Goal: Task Accomplishment & Management: Use online tool/utility

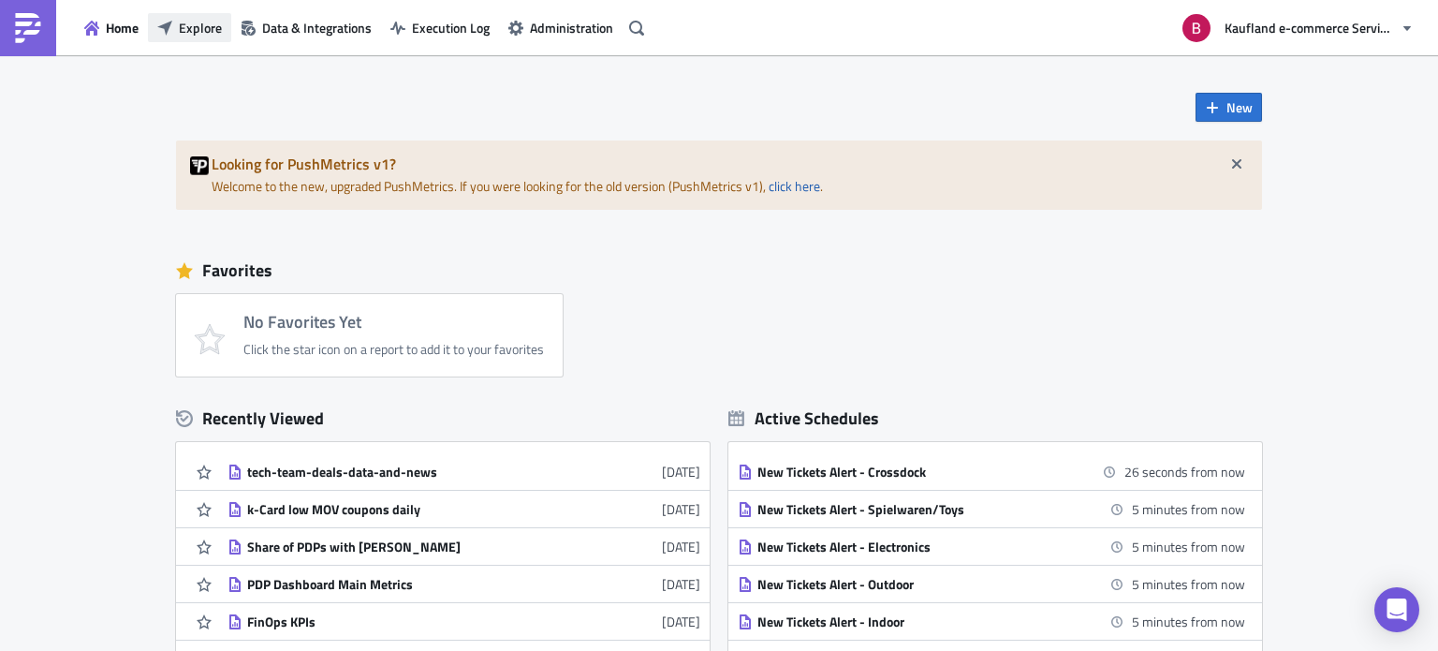
click at [192, 29] on span "Explore" at bounding box center [200, 28] width 43 height 20
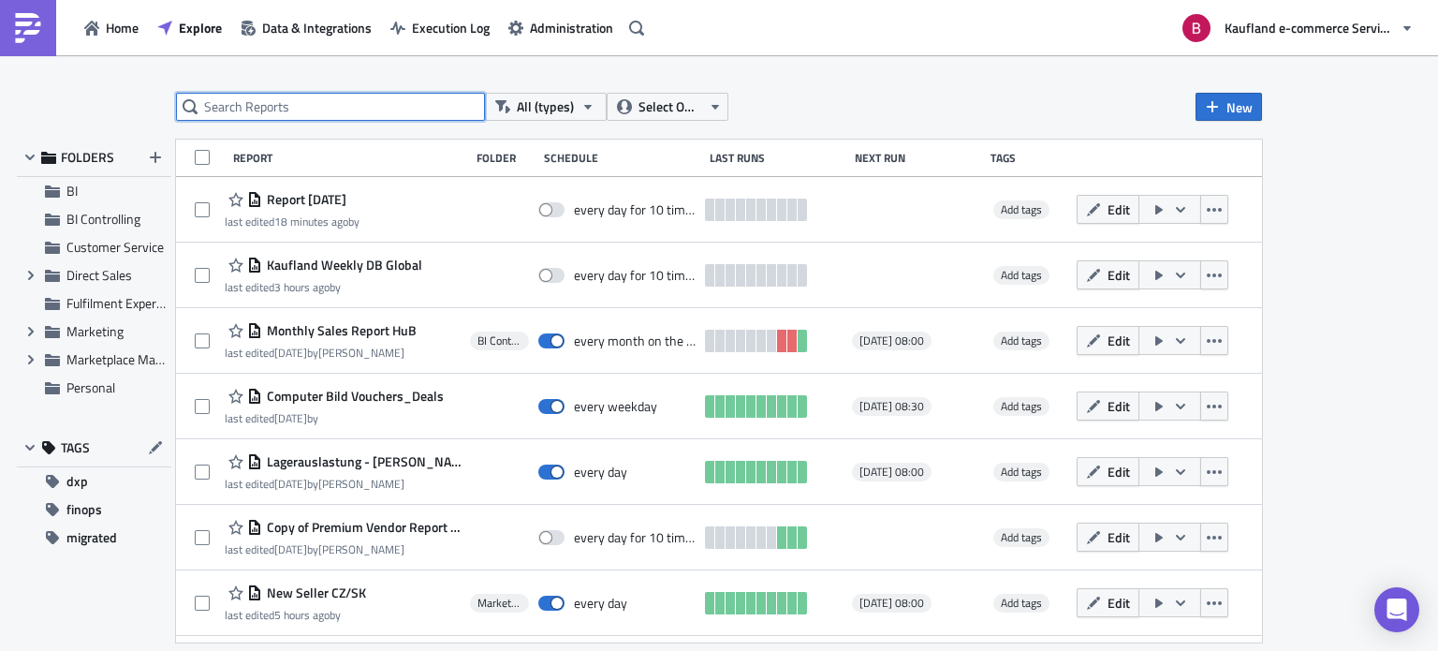
click at [330, 110] on input "text" at bounding box center [330, 107] width 309 height 28
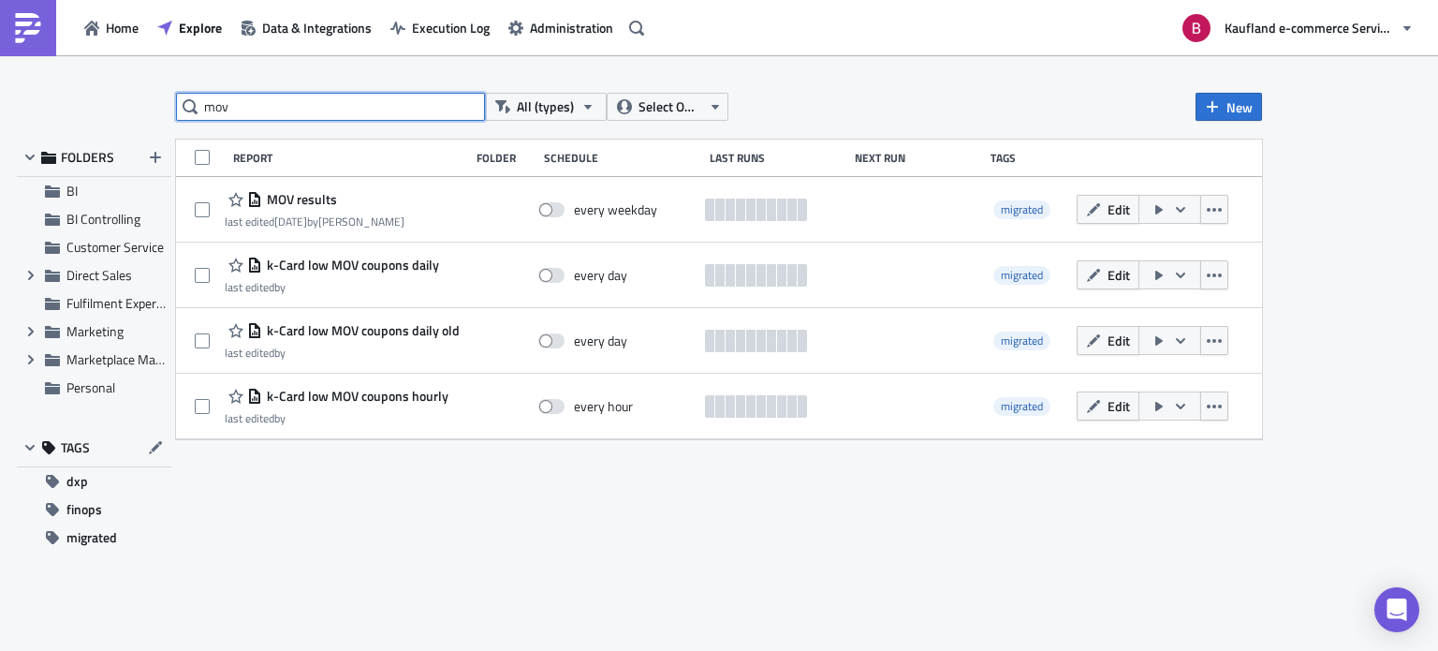
type input "mov"
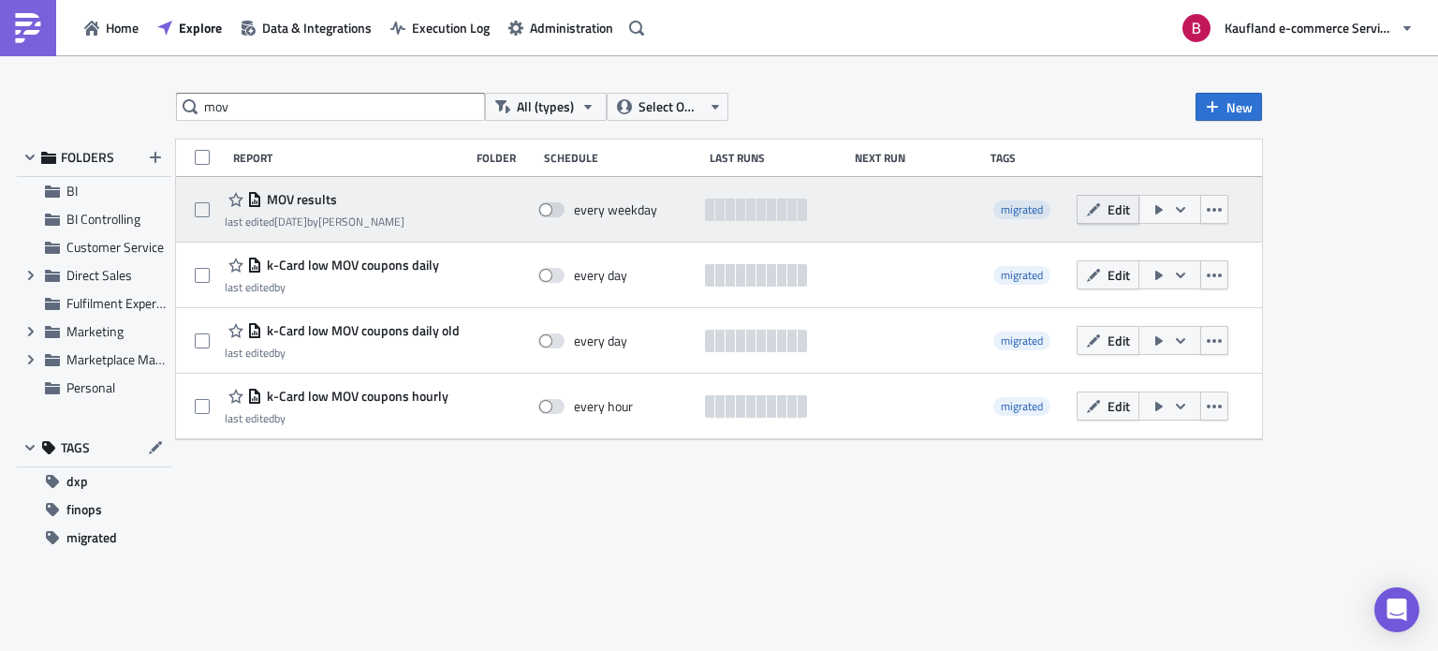
click at [1105, 201] on button "Edit" at bounding box center [1108, 209] width 63 height 29
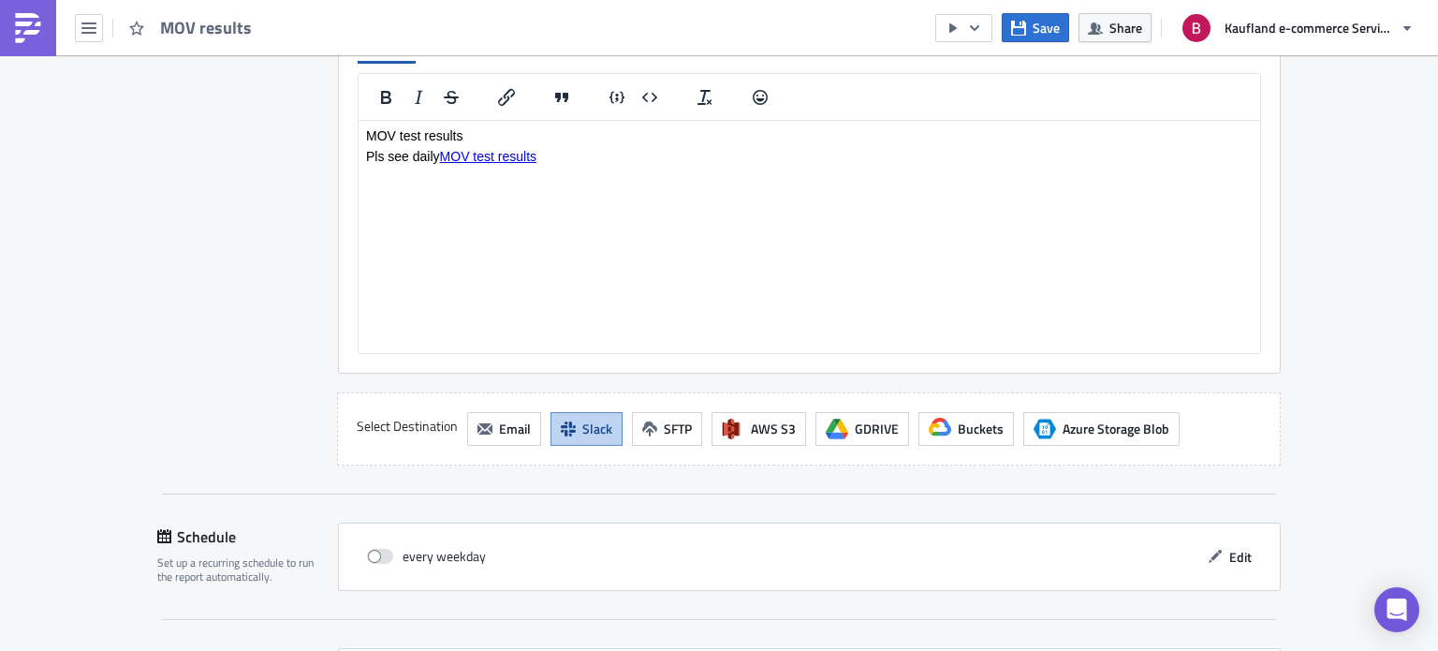
scroll to position [1401, 0]
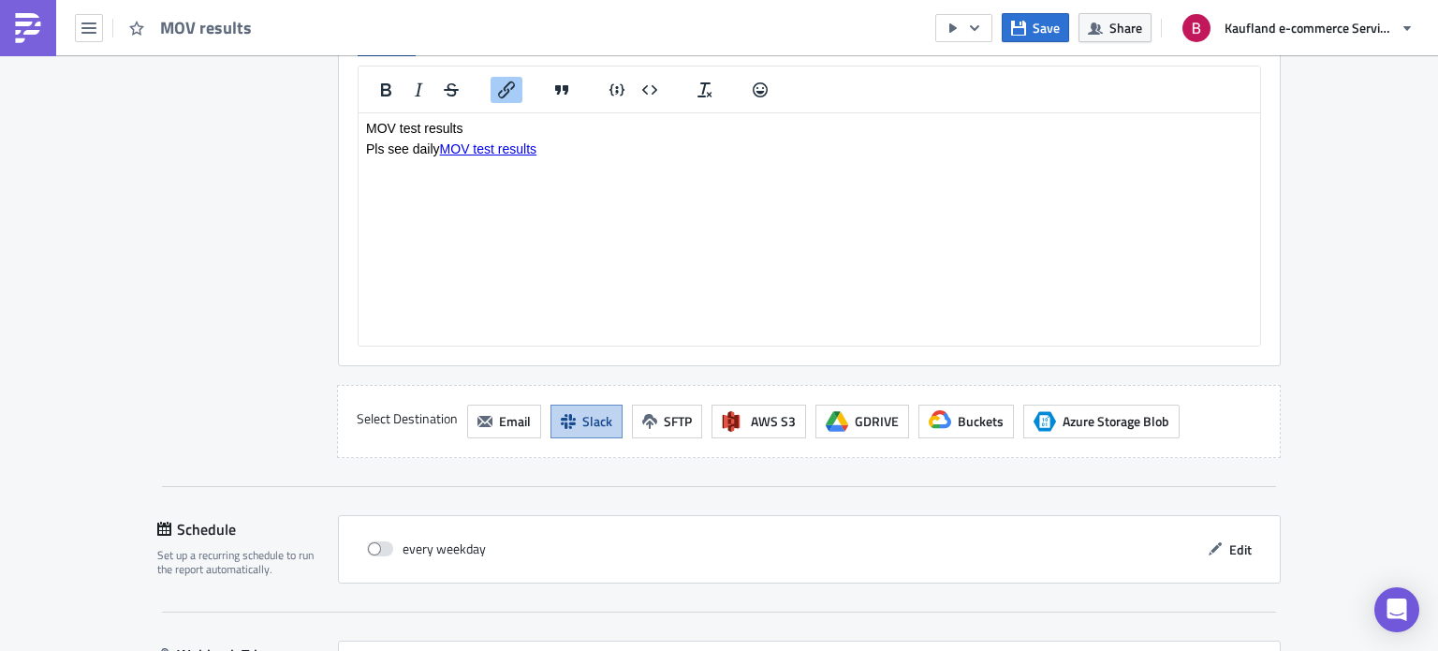
click at [504, 145] on link "MOV test results" at bounding box center [488, 147] width 96 height 15
click at [986, 29] on button "button" at bounding box center [963, 28] width 57 height 28
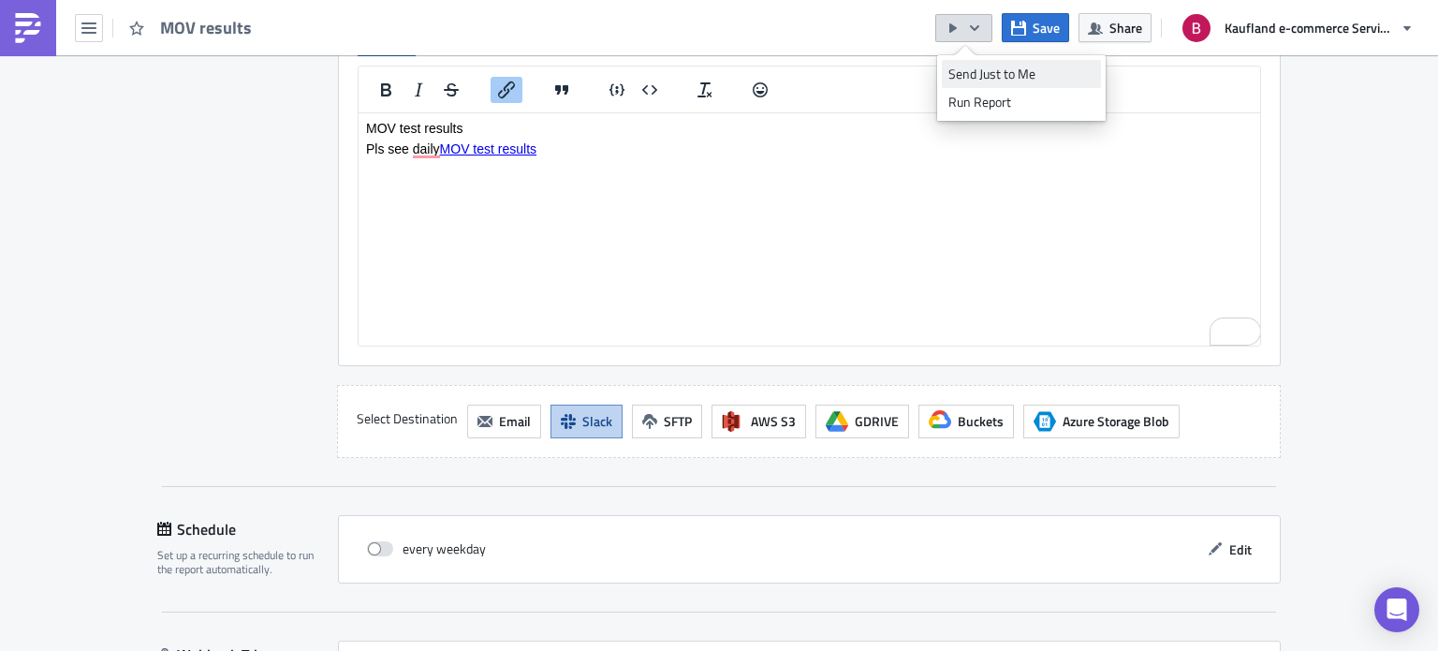
click at [999, 69] on div "Send Just to Me" at bounding box center [1021, 74] width 146 height 19
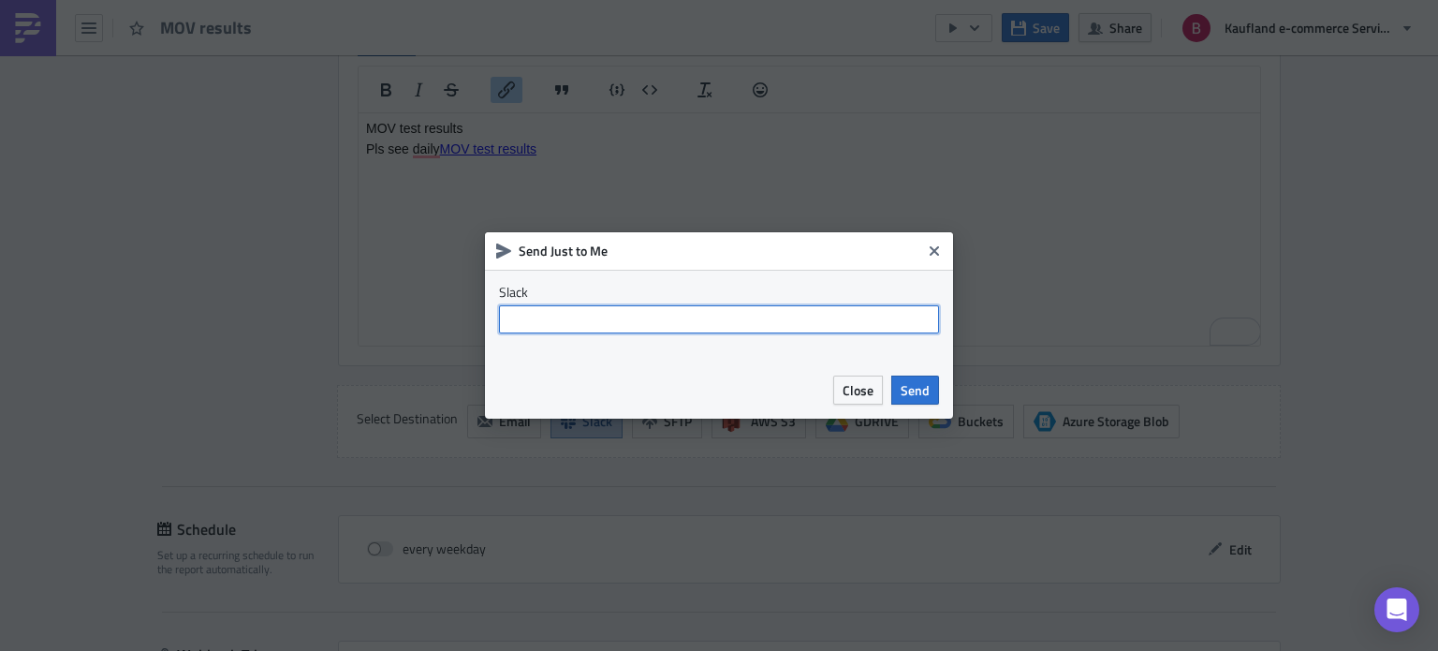
click at [723, 325] on input "text" at bounding box center [719, 319] width 440 height 28
type input "brayan.luque"
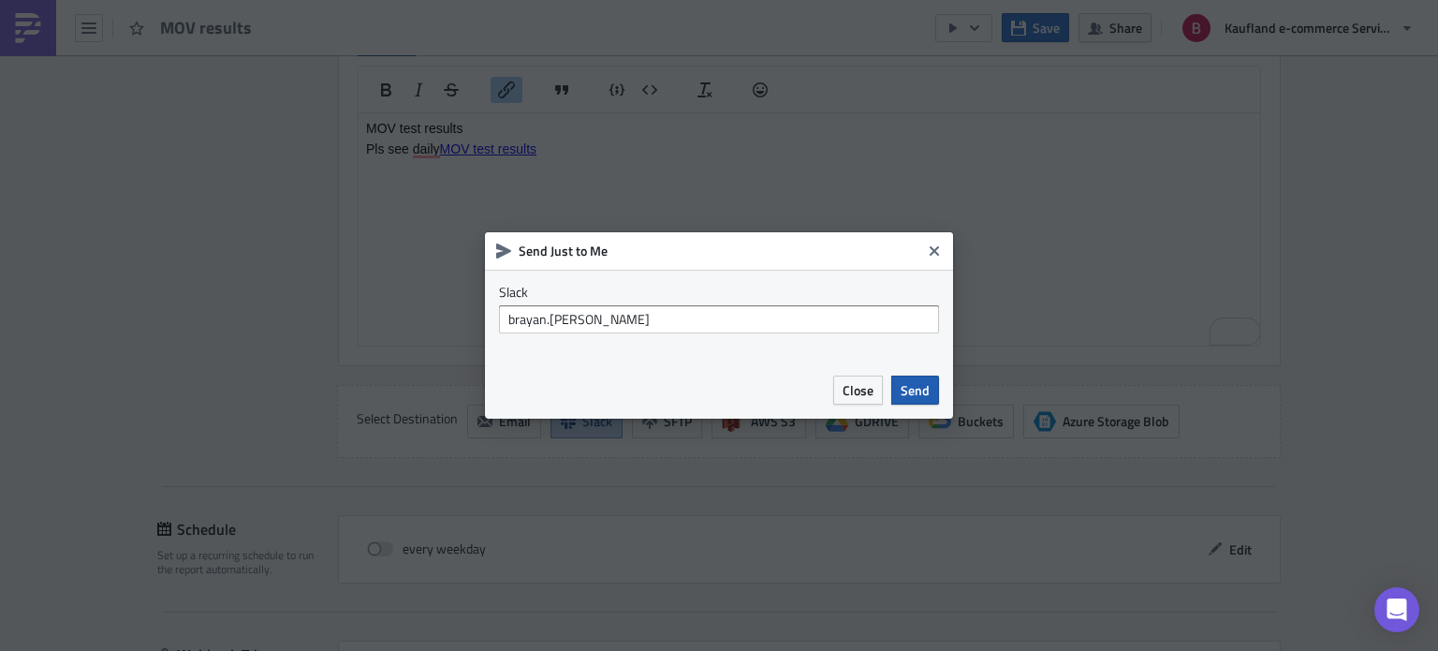
click at [918, 389] on span "Send" at bounding box center [915, 390] width 29 height 20
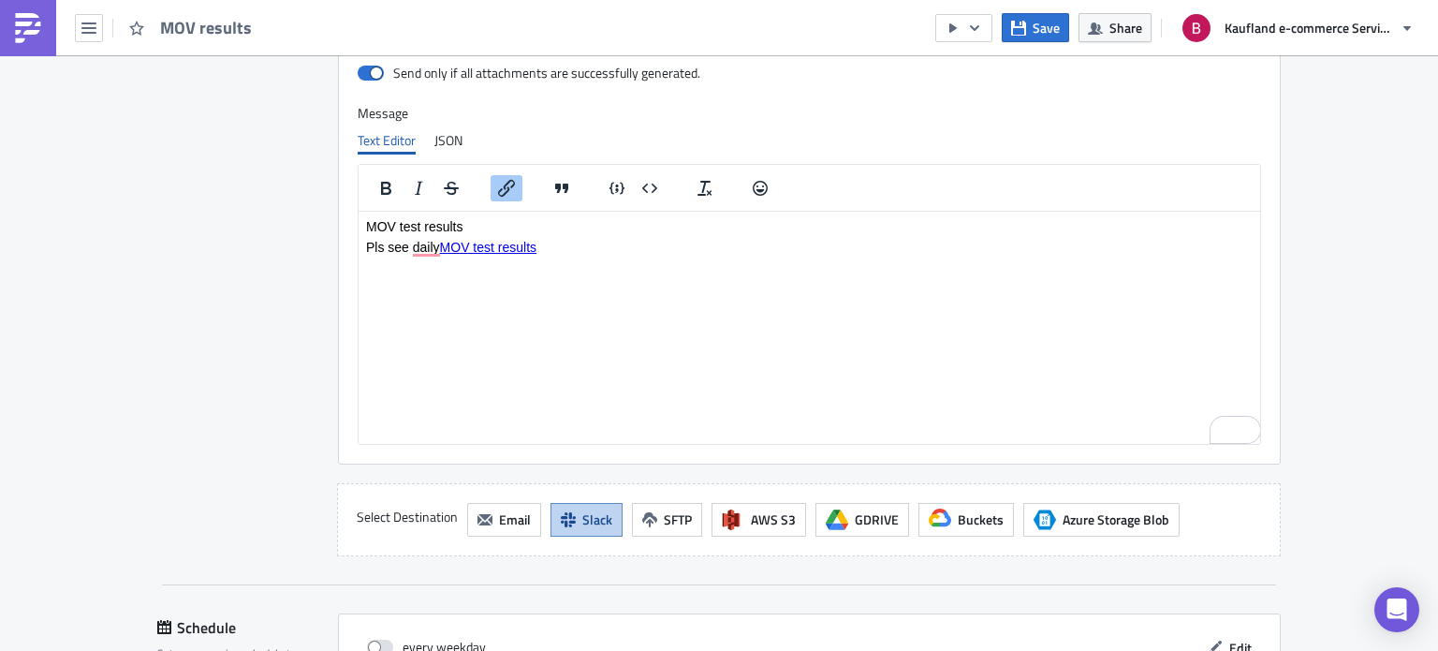
scroll to position [1301, 0]
click at [584, 253] on p "Pls see daily MOV test results" at bounding box center [809, 255] width 887 height 30
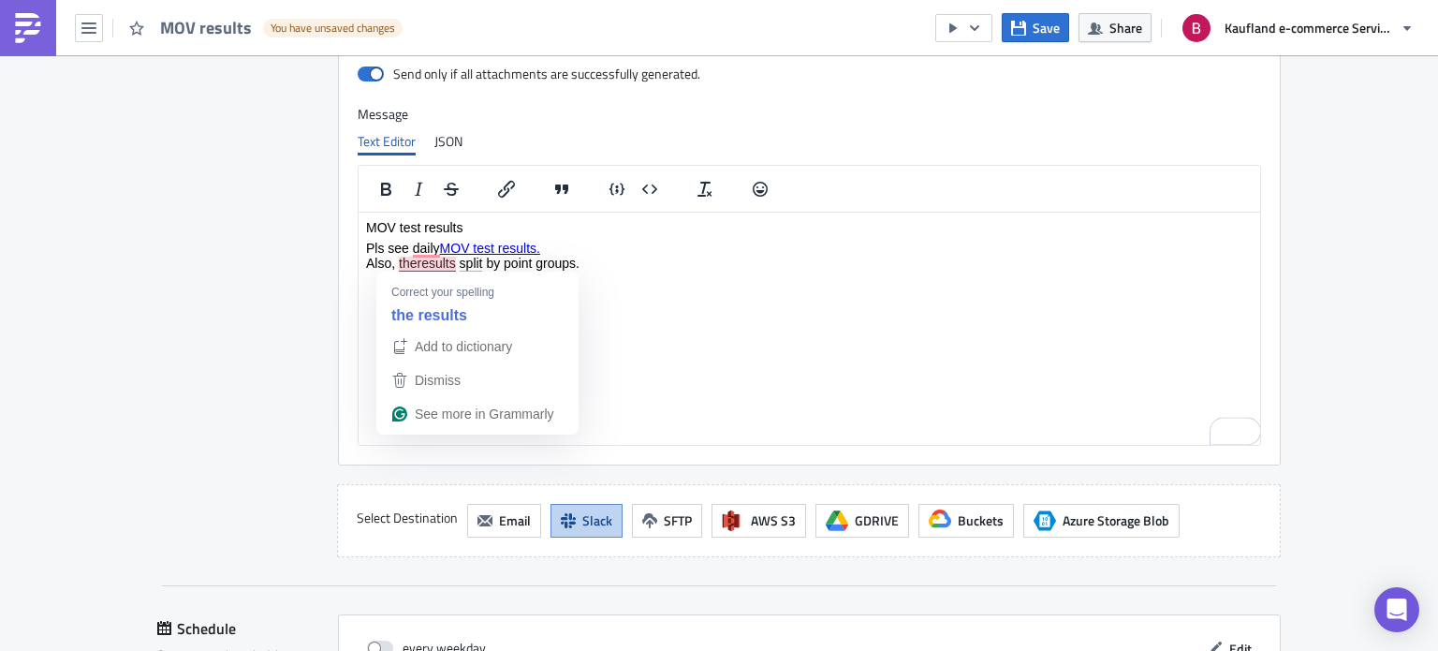
click at [422, 265] on p "Pls see daily MOV test results. Also, theresults split by point groups." at bounding box center [809, 262] width 887 height 45
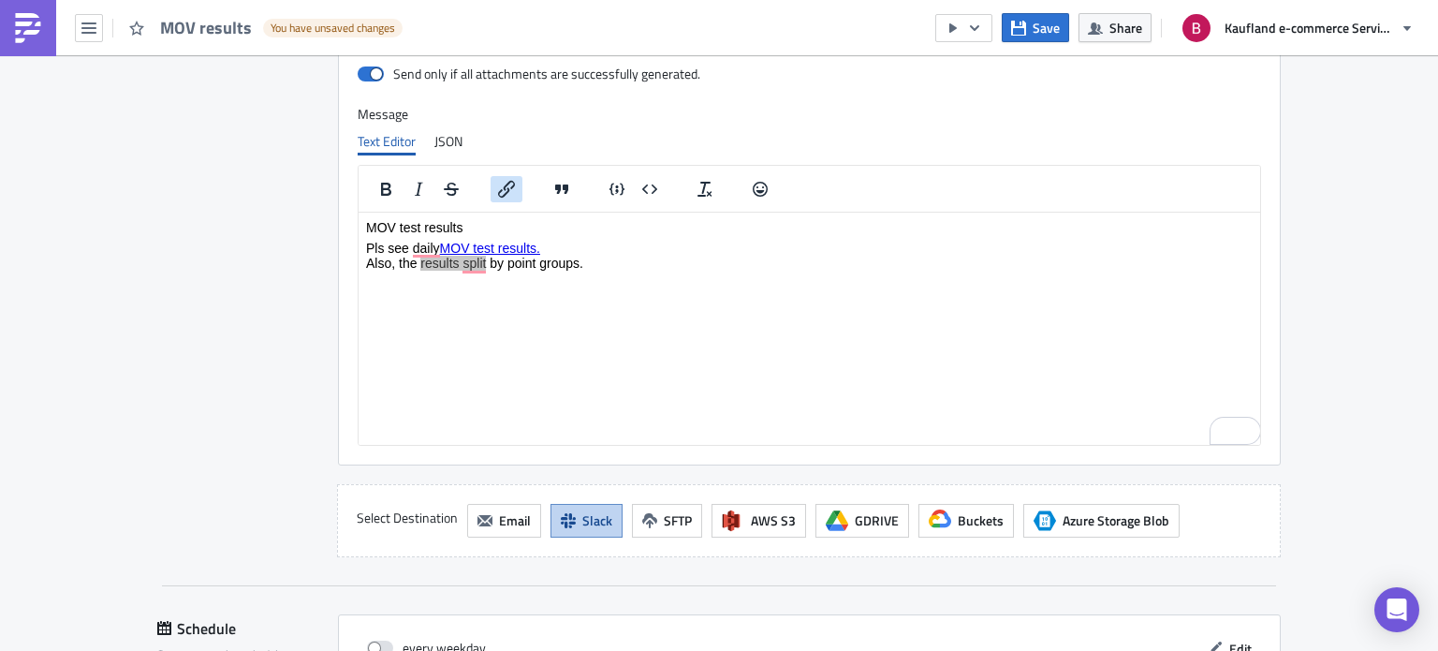
click at [498, 195] on icon "Insert/edit link" at bounding box center [506, 189] width 22 height 22
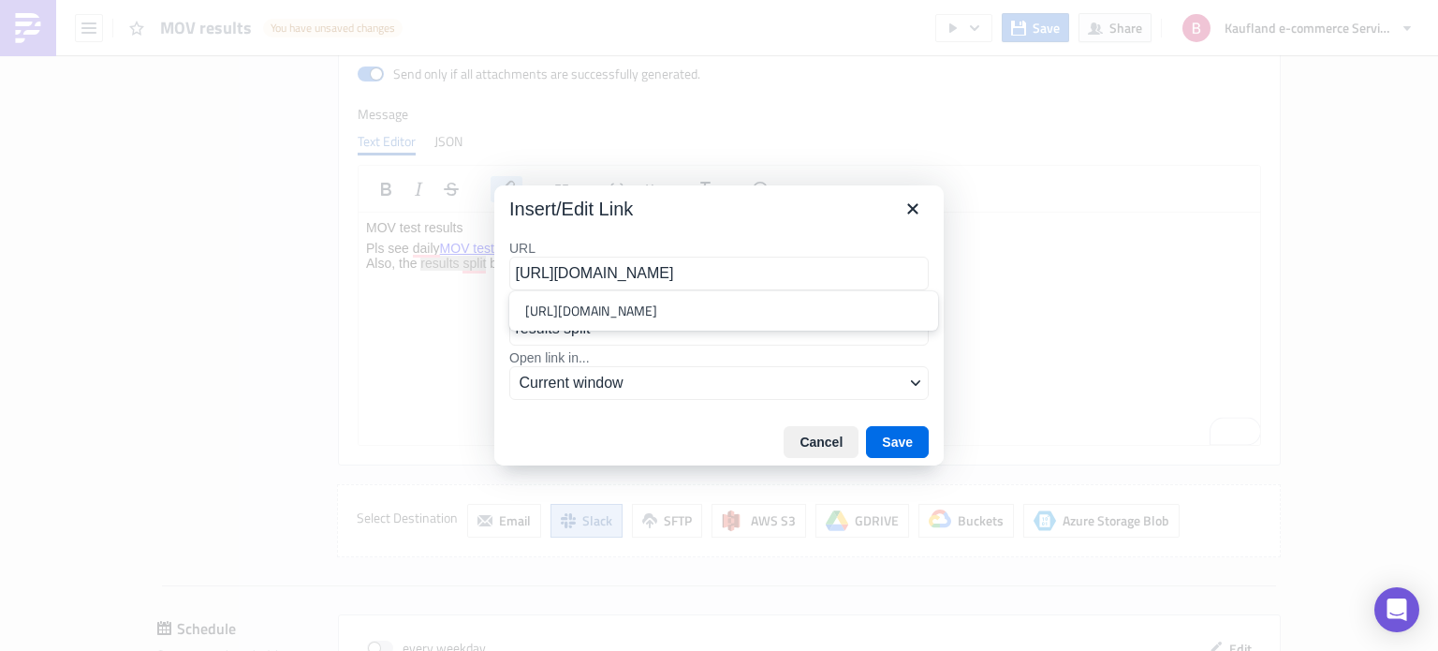
scroll to position [0, 319]
type input "https://eu-west-1a.online.tableau.com/#/site/realdigitalmain/views/test_1751477…"
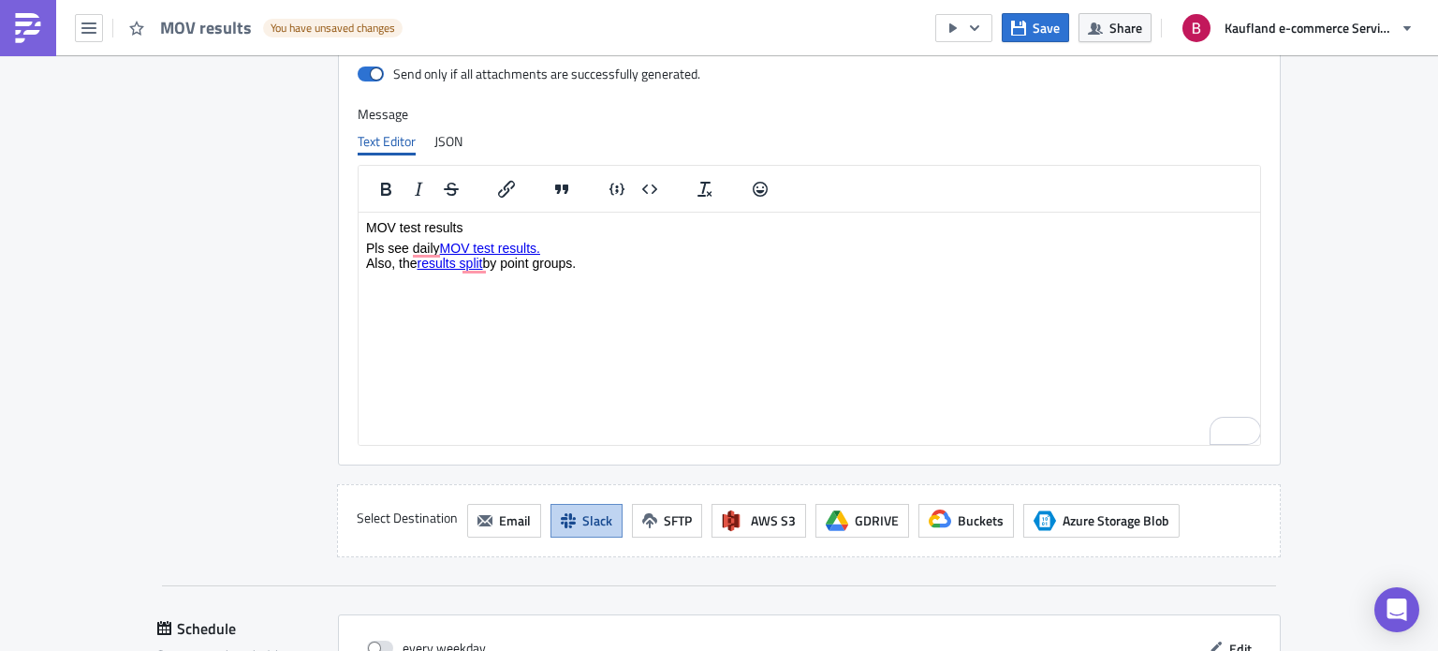
click at [711, 292] on html "MOV test results Pls see daily MOV test results. Also, the results split by poi…" at bounding box center [810, 252] width 902 height 81
click at [977, 29] on icon "button" at bounding box center [974, 28] width 15 height 15
click at [1002, 65] on div "Send Just to Me" at bounding box center [1021, 74] width 146 height 19
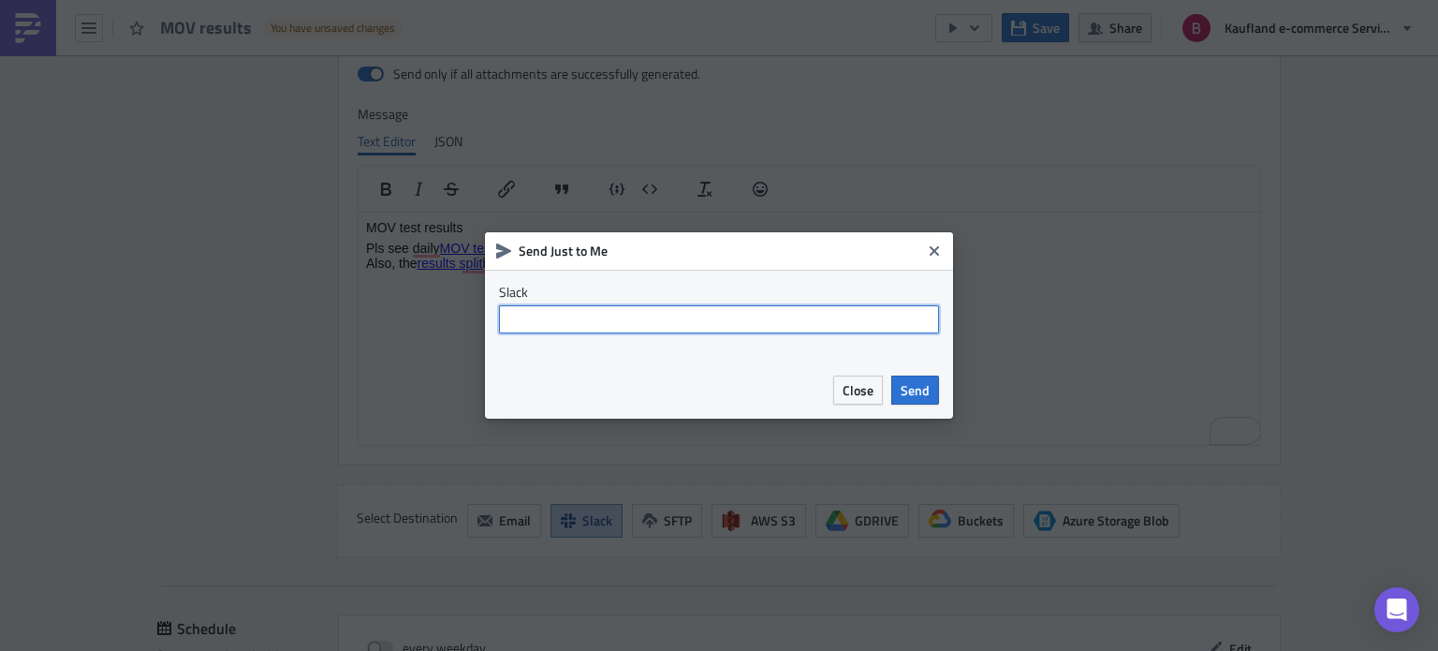
click at [810, 306] on input "text" at bounding box center [719, 319] width 440 height 28
type input "@brayan.luque"
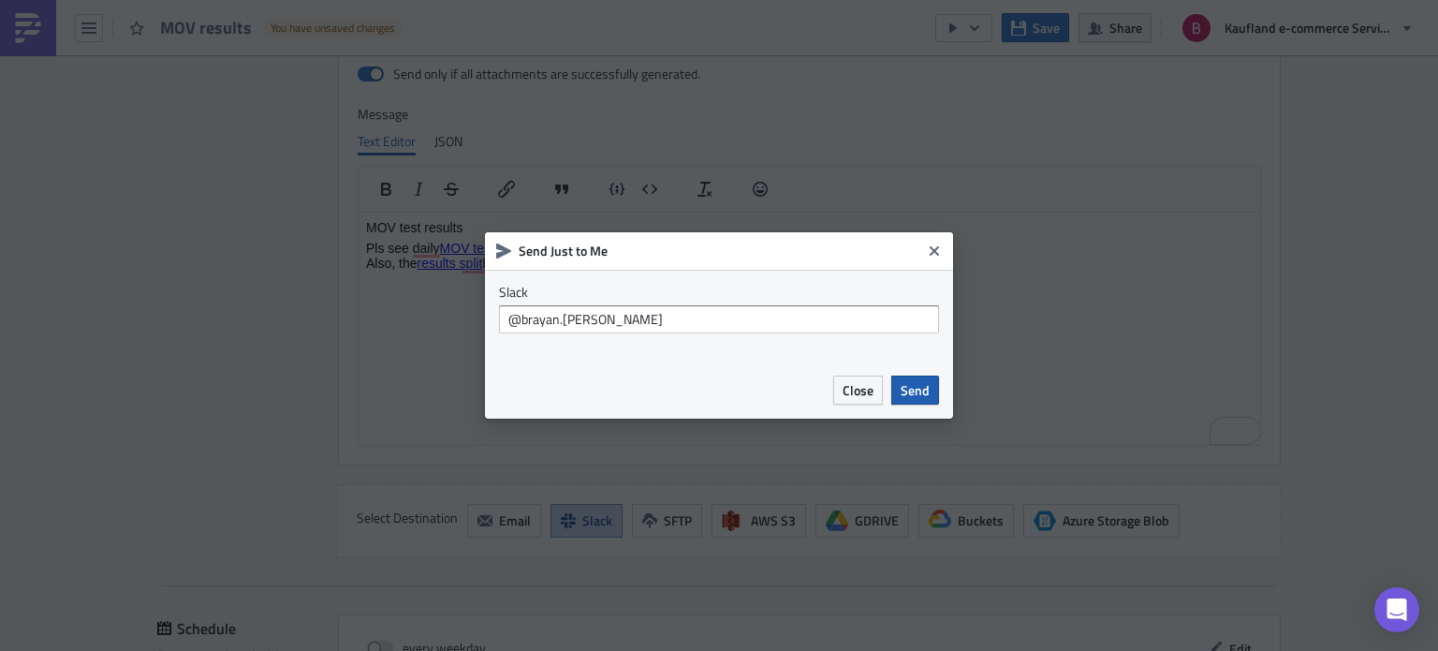
click at [921, 387] on span "Send" at bounding box center [915, 390] width 29 height 20
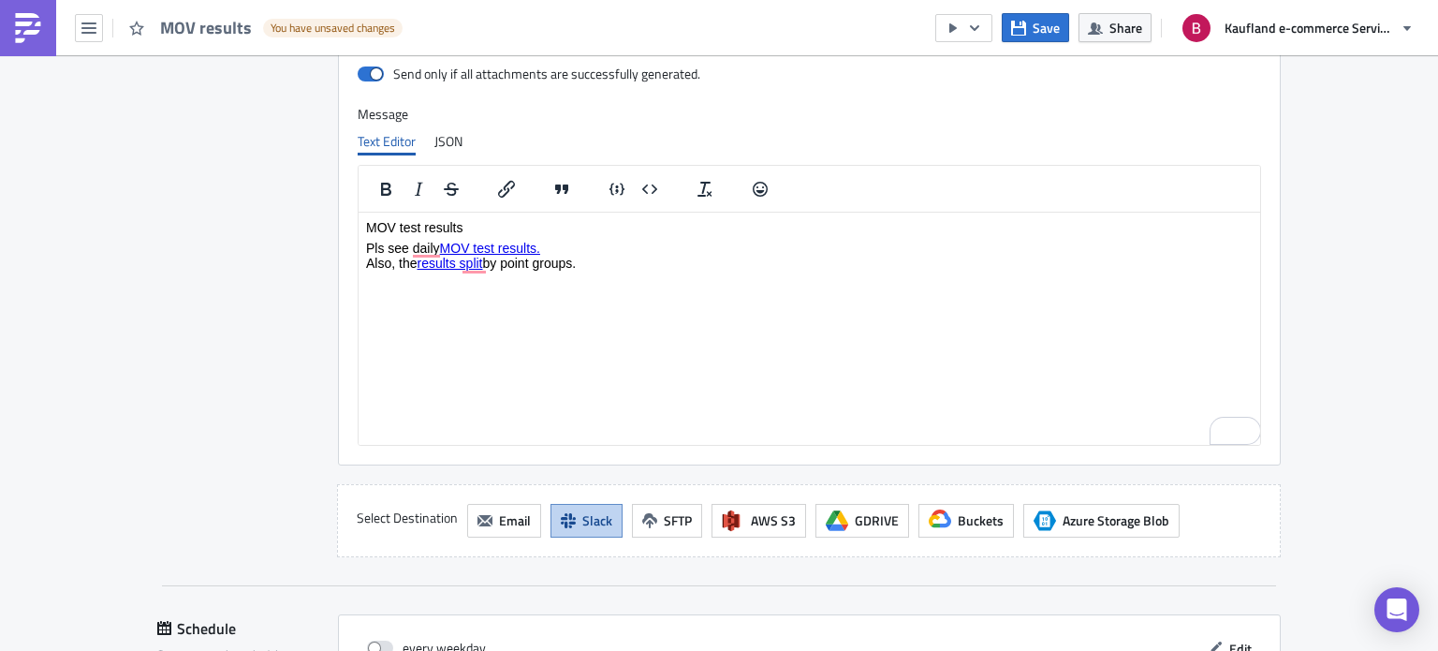
click at [577, 248] on p "Pls see daily MOV test results.﻿ Also, the results split by point groups." at bounding box center [809, 262] width 887 height 45
click at [609, 237] on body "MOV test results Pls see daily MOV test results.﻿ Also, the results split by po…" at bounding box center [809, 252] width 887 height 66
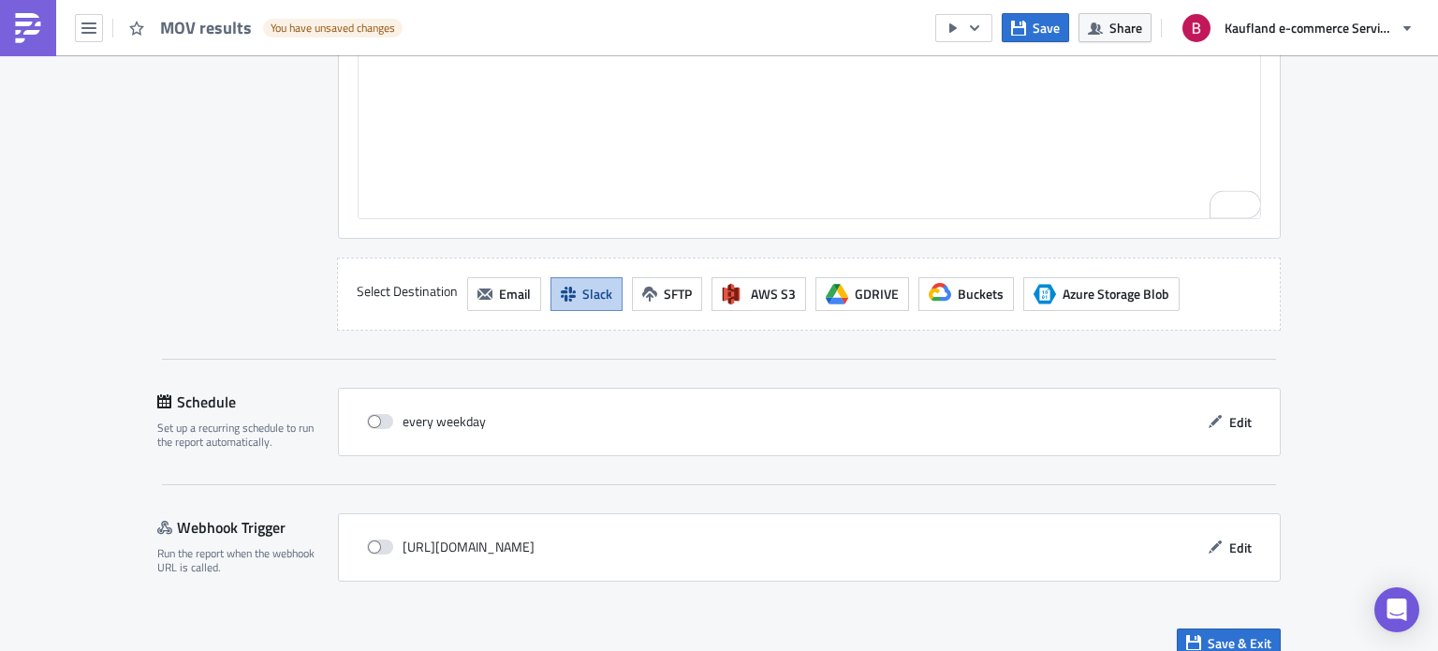
scroll to position [1547, 0]
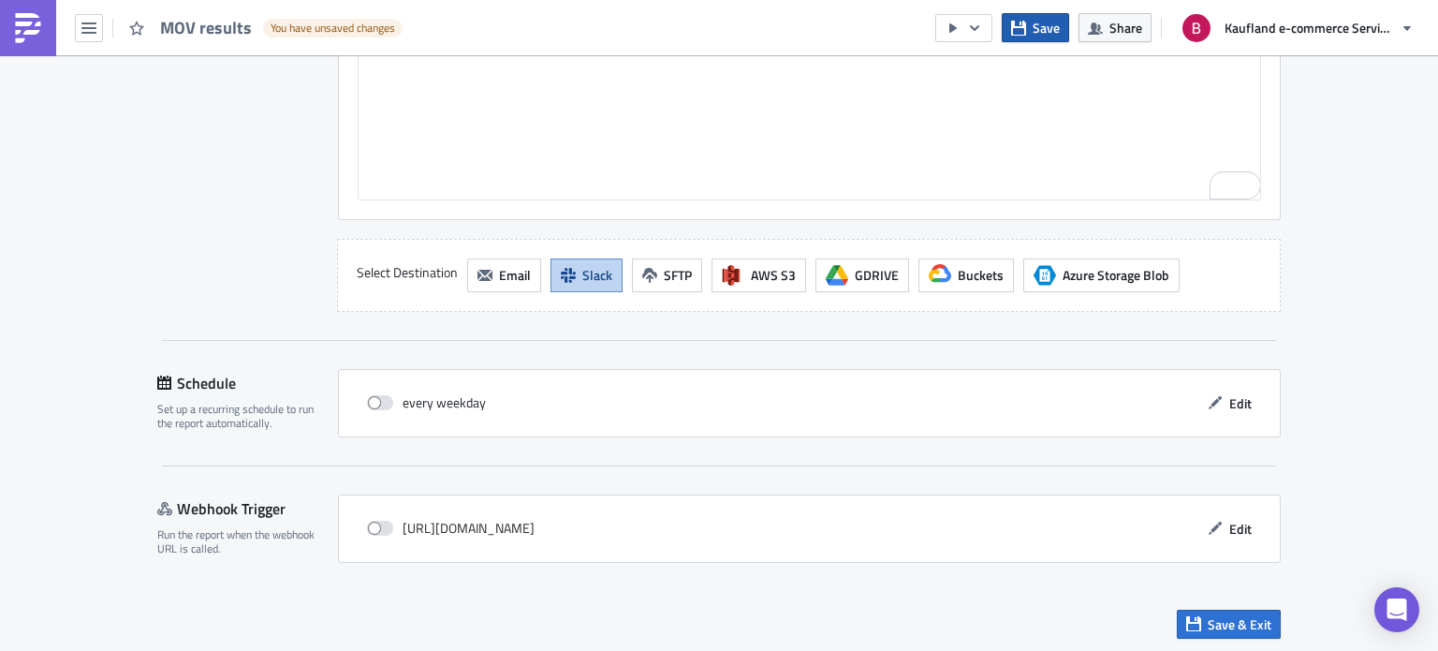
click at [1031, 33] on button "Save" at bounding box center [1035, 27] width 67 height 29
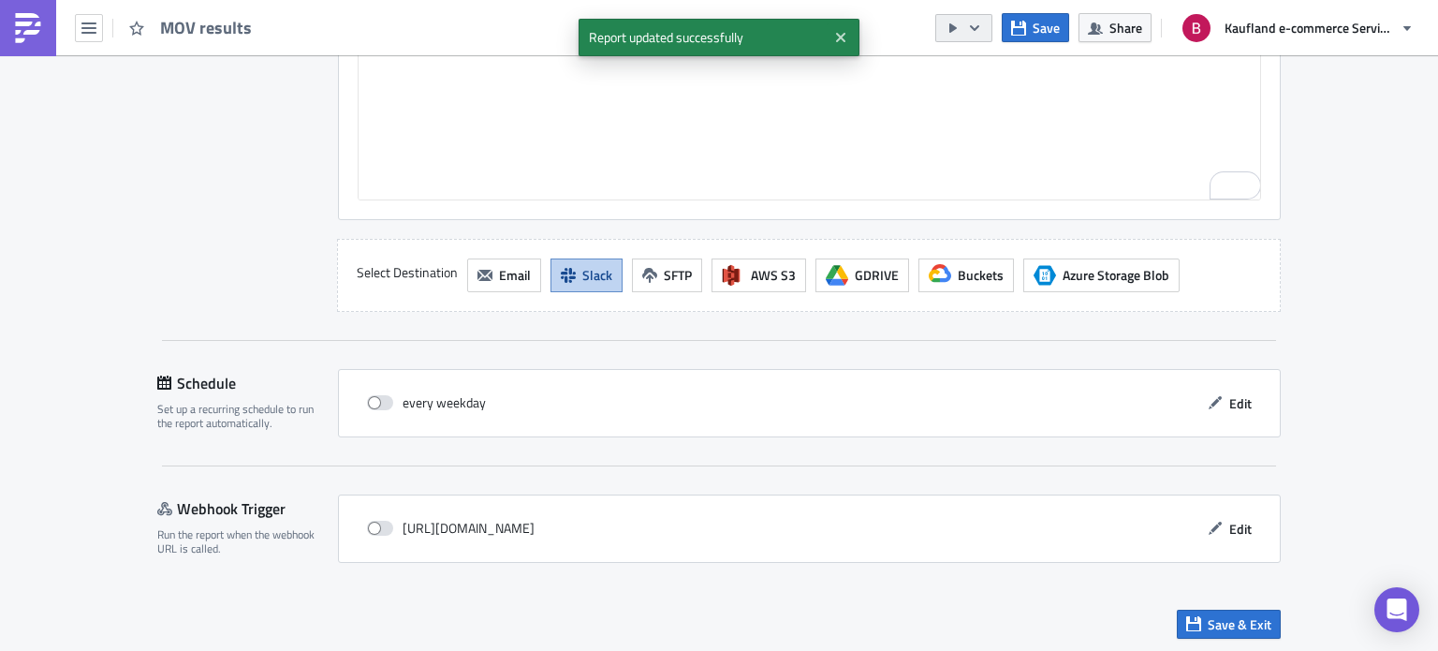
click at [985, 22] on button "button" at bounding box center [963, 28] width 57 height 28
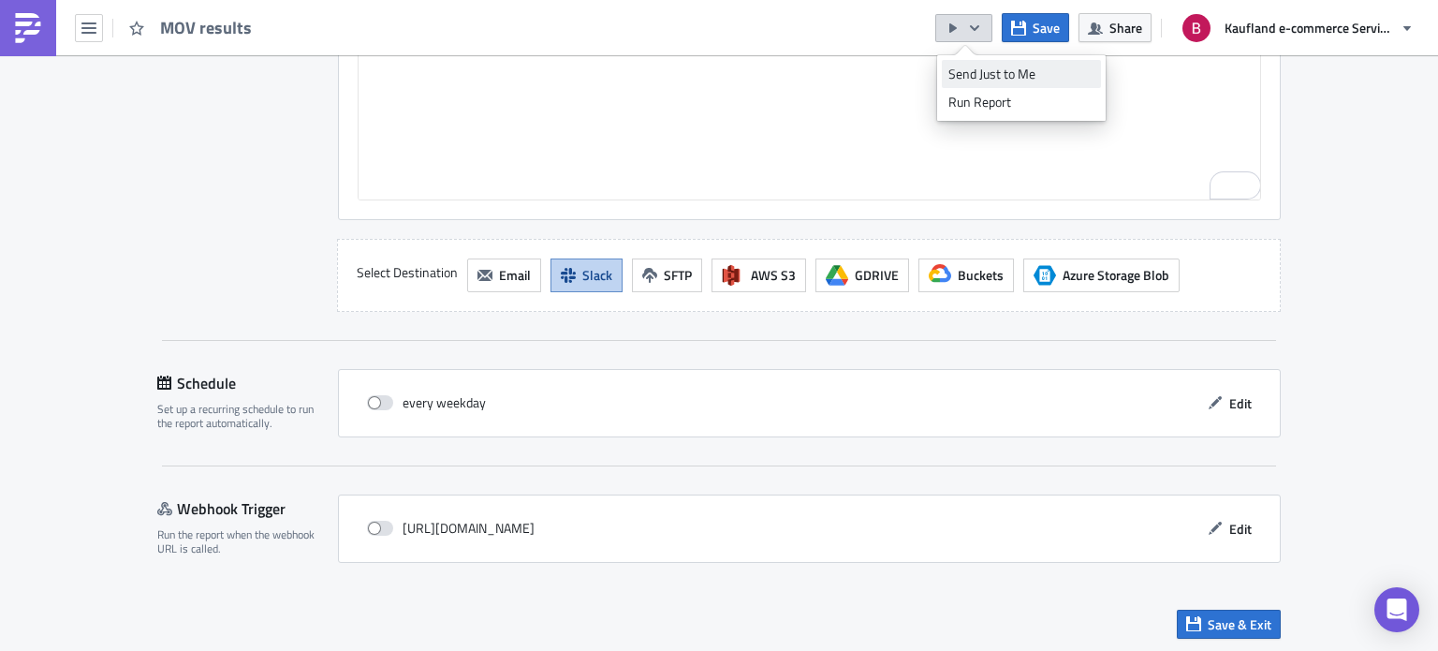
click at [996, 73] on div "Send Just to Me" at bounding box center [1021, 74] width 146 height 19
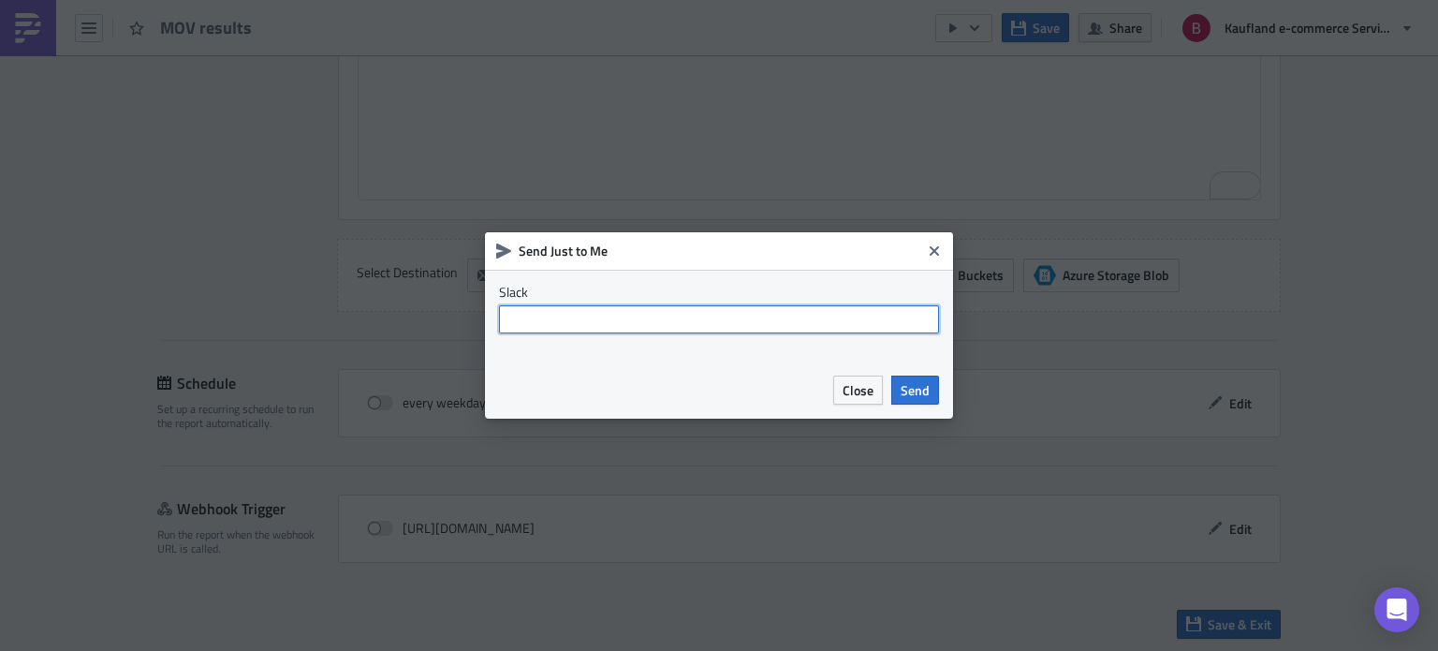
click at [761, 324] on input "text" at bounding box center [719, 319] width 440 height 28
type input "@brayan.luque"
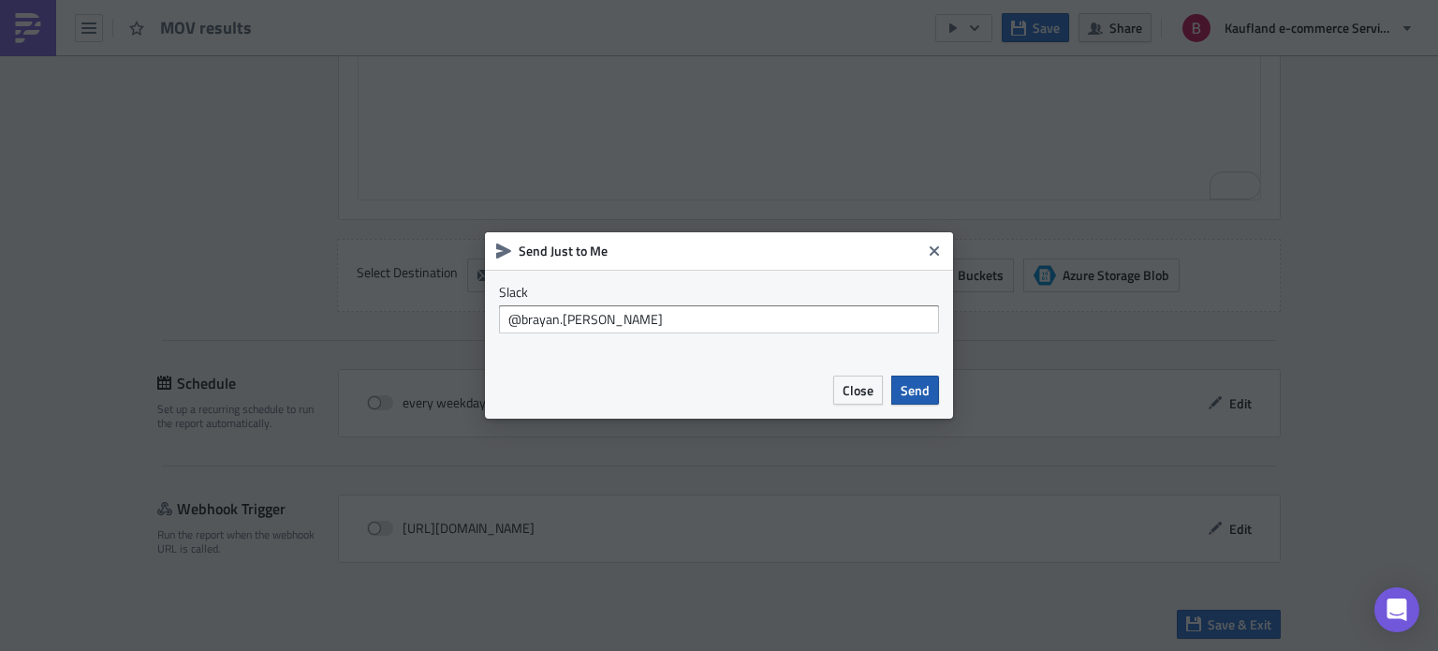
click at [933, 375] on button "Send" at bounding box center [915, 389] width 48 height 29
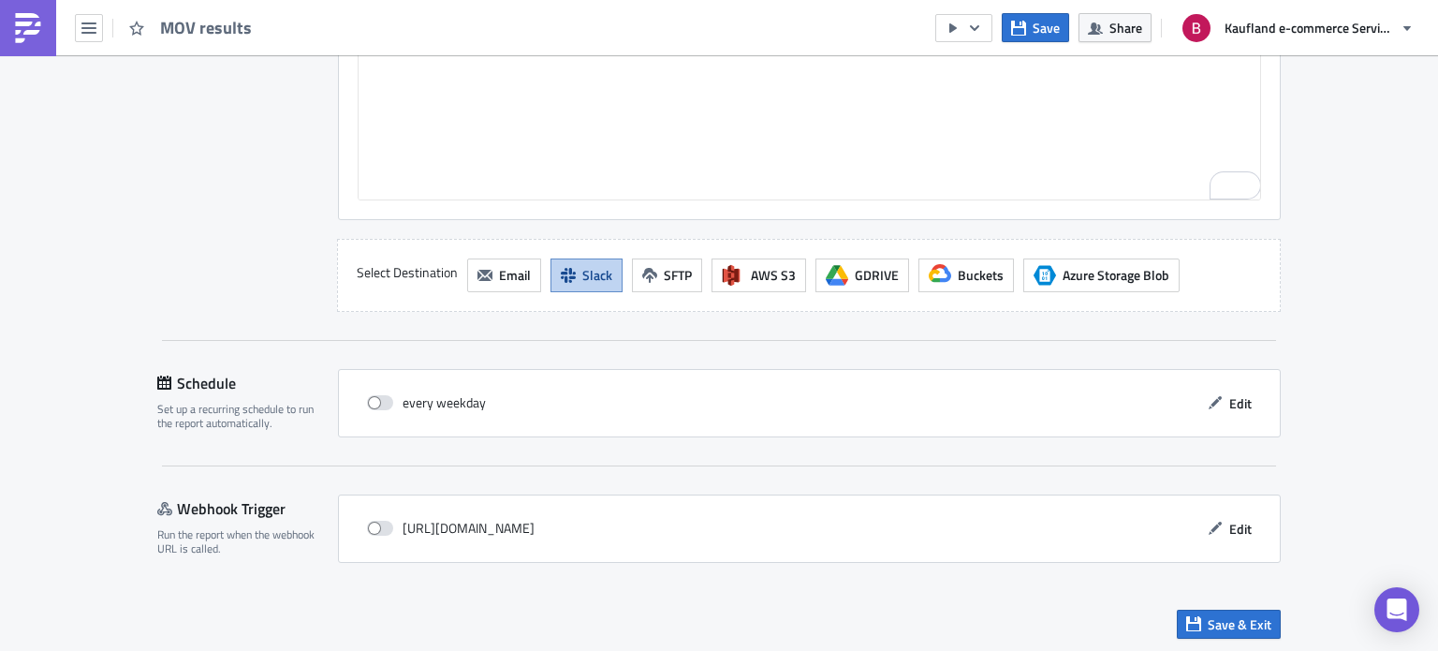
scroll to position [0, 0]
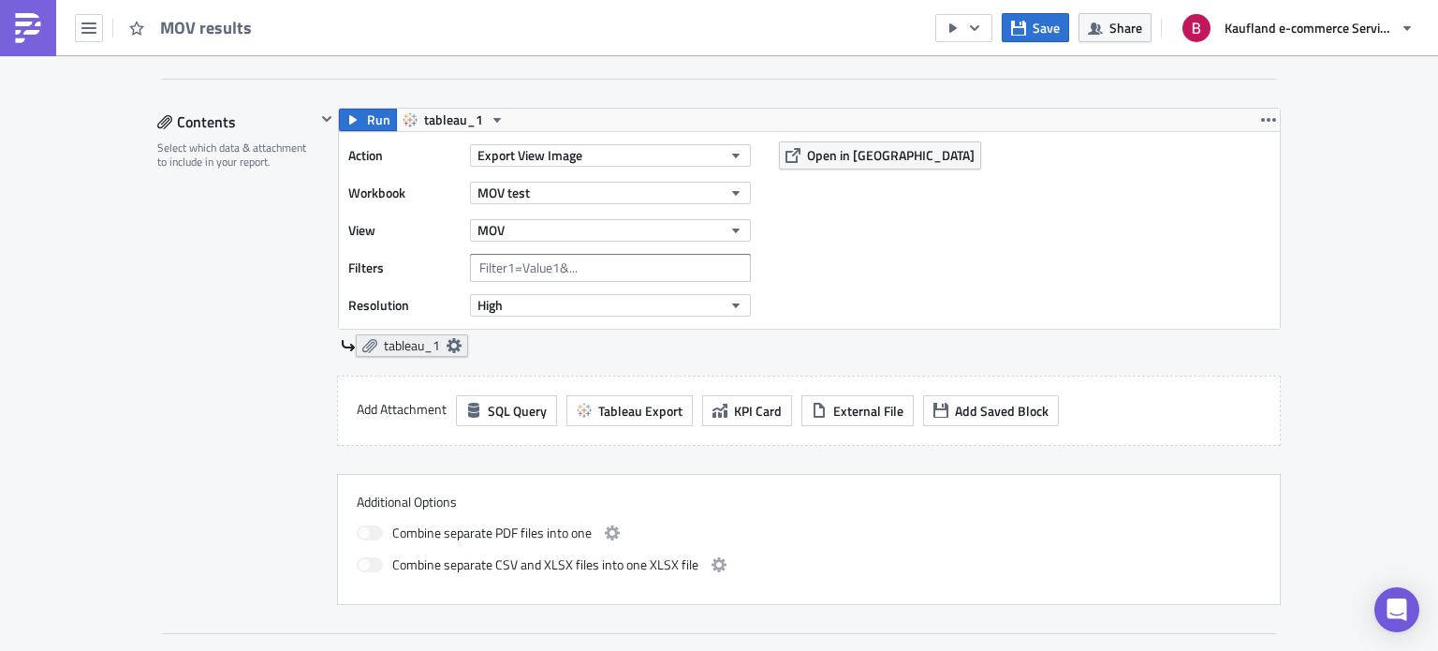
click at [374, 343] on link "tableau_1" at bounding box center [412, 345] width 112 height 22
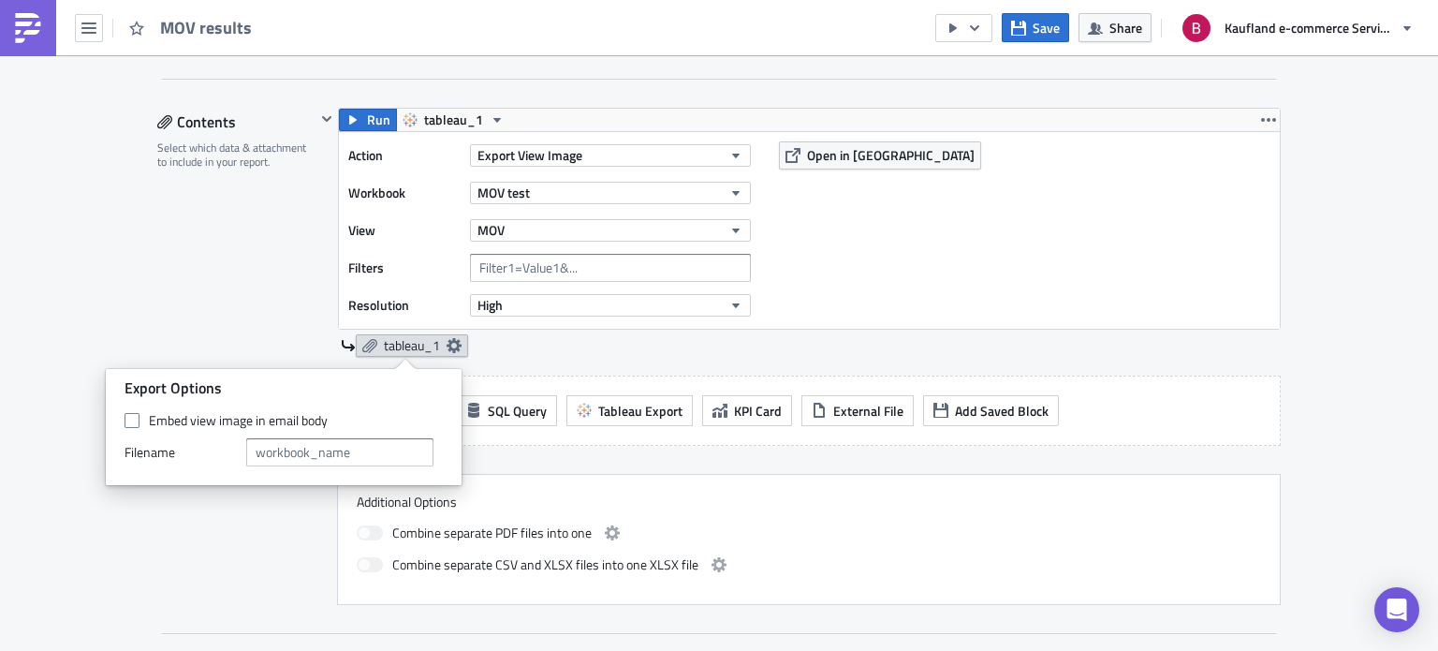
click at [374, 343] on link "tableau_1" at bounding box center [412, 345] width 112 height 22
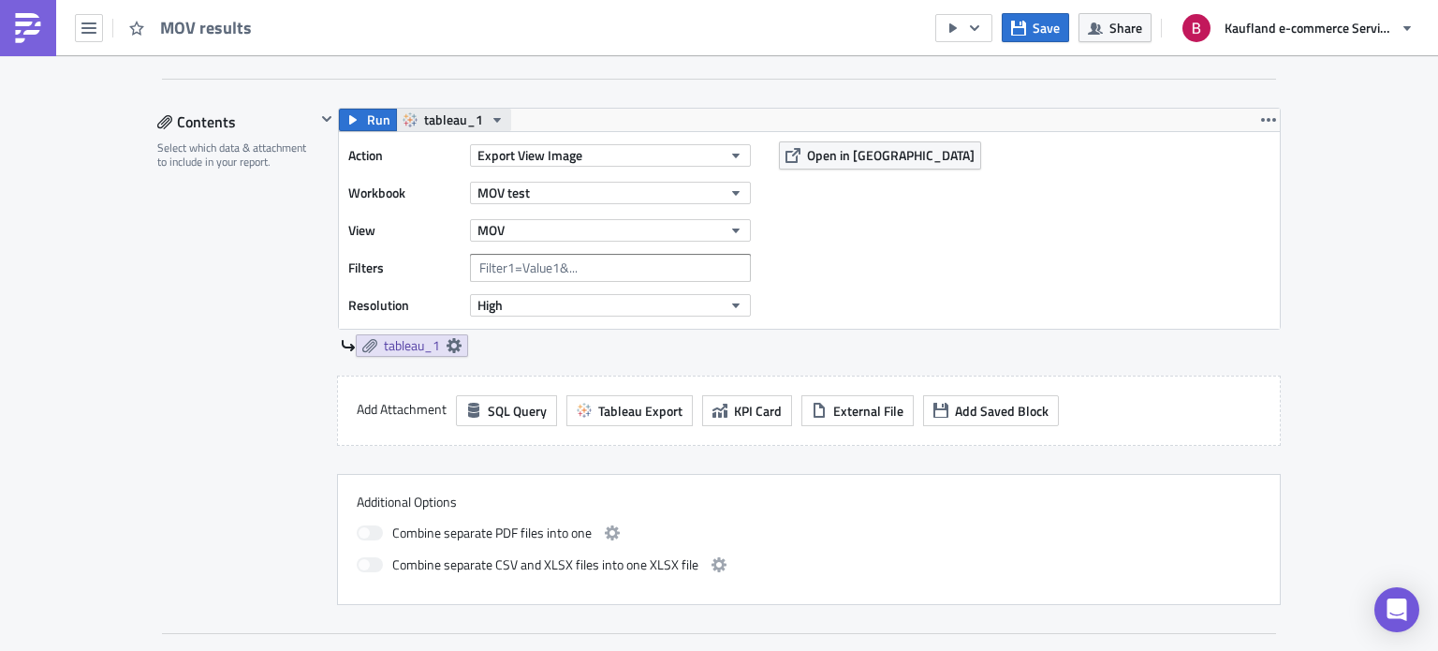
click at [424, 123] on span "tableau_1" at bounding box center [453, 120] width 59 height 22
click at [827, 171] on div "Action Export View Image Workbook MOV test View MOV Filters Resolution High Ope…" at bounding box center [809, 230] width 941 height 197
click at [833, 160] on span "Open in Tableau" at bounding box center [891, 155] width 168 height 20
click at [527, 185] on button "MOV test" at bounding box center [610, 193] width 281 height 22
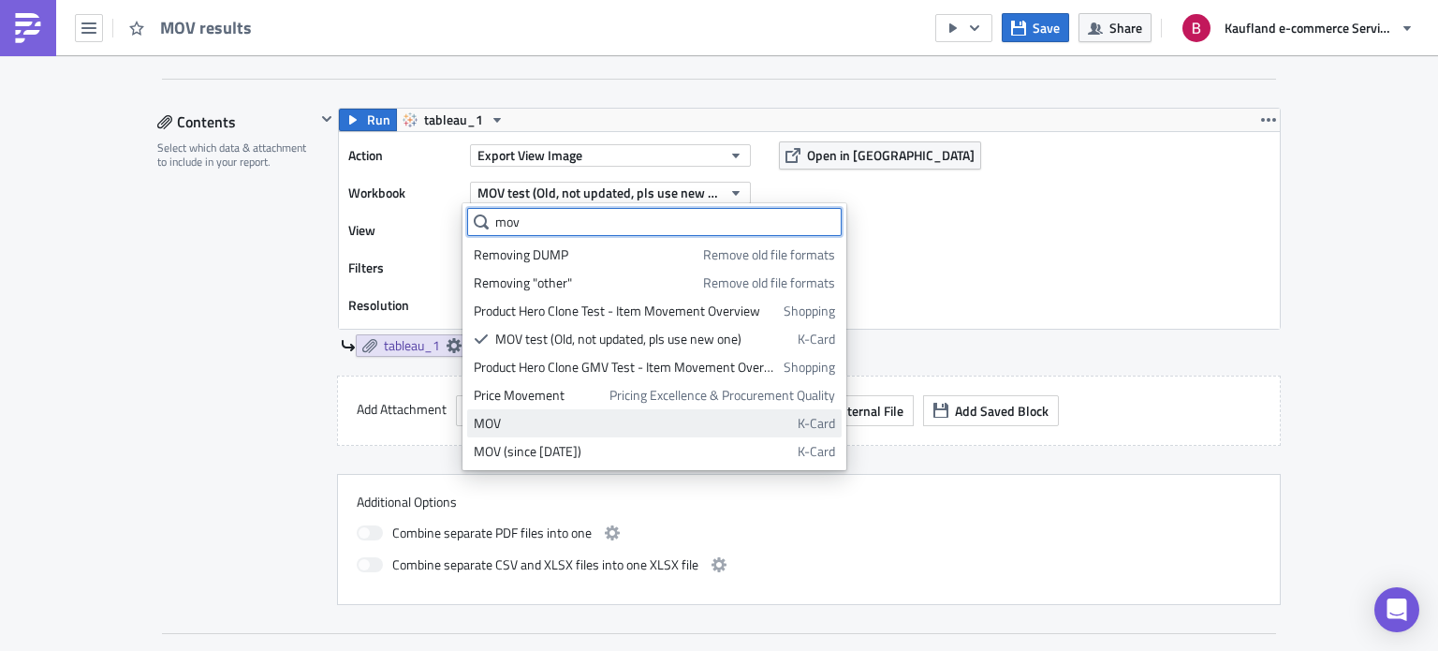
type input "mov"
click at [598, 419] on div "MOV" at bounding box center [632, 423] width 317 height 19
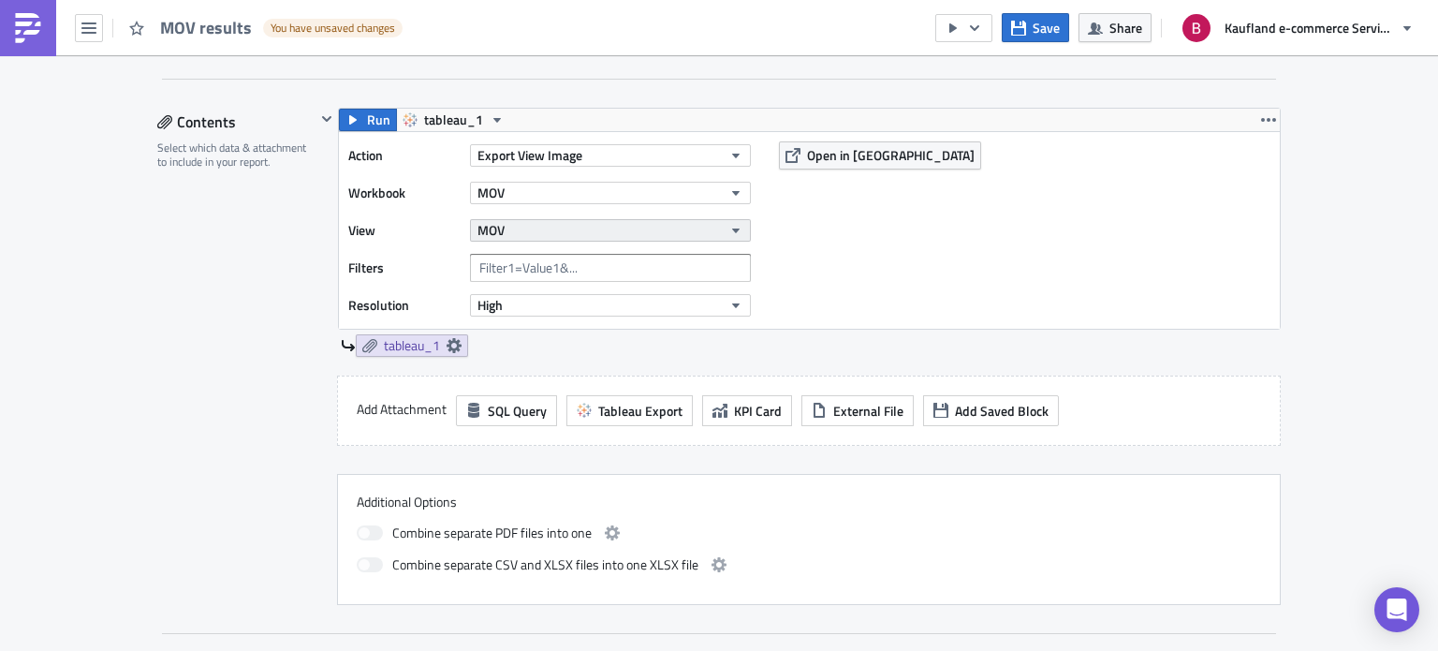
click at [728, 225] on icon "button" at bounding box center [735, 230] width 15 height 15
click at [801, 237] on div "Action Export View Image Workbook MOV View MOV Filters Resolution High Open in …" at bounding box center [809, 230] width 941 height 197
click at [830, 155] on span "Open in Tableau" at bounding box center [891, 155] width 168 height 20
click at [551, 192] on button "MOV" at bounding box center [610, 193] width 281 height 22
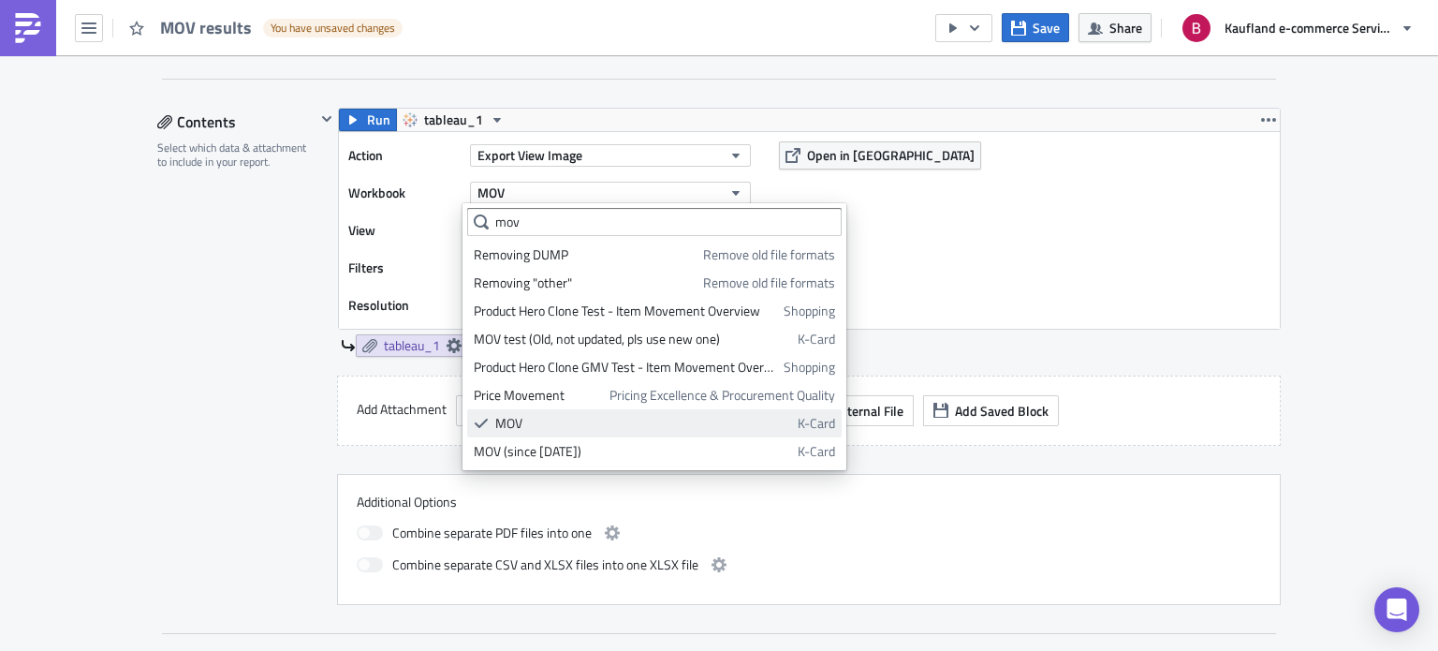
click at [566, 425] on div "MOV" at bounding box center [643, 423] width 296 height 19
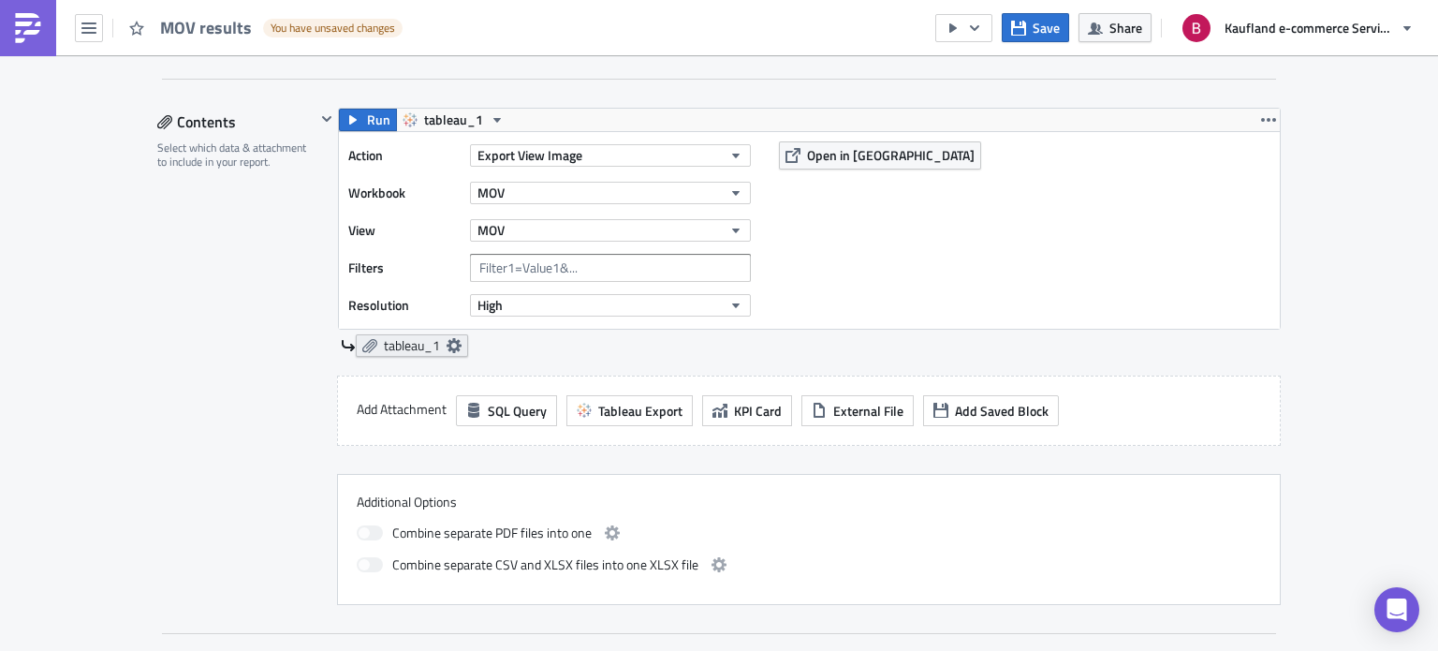
click at [450, 338] on icon at bounding box center [454, 345] width 15 height 15
click at [367, 126] on span "Run" at bounding box center [378, 120] width 23 height 22
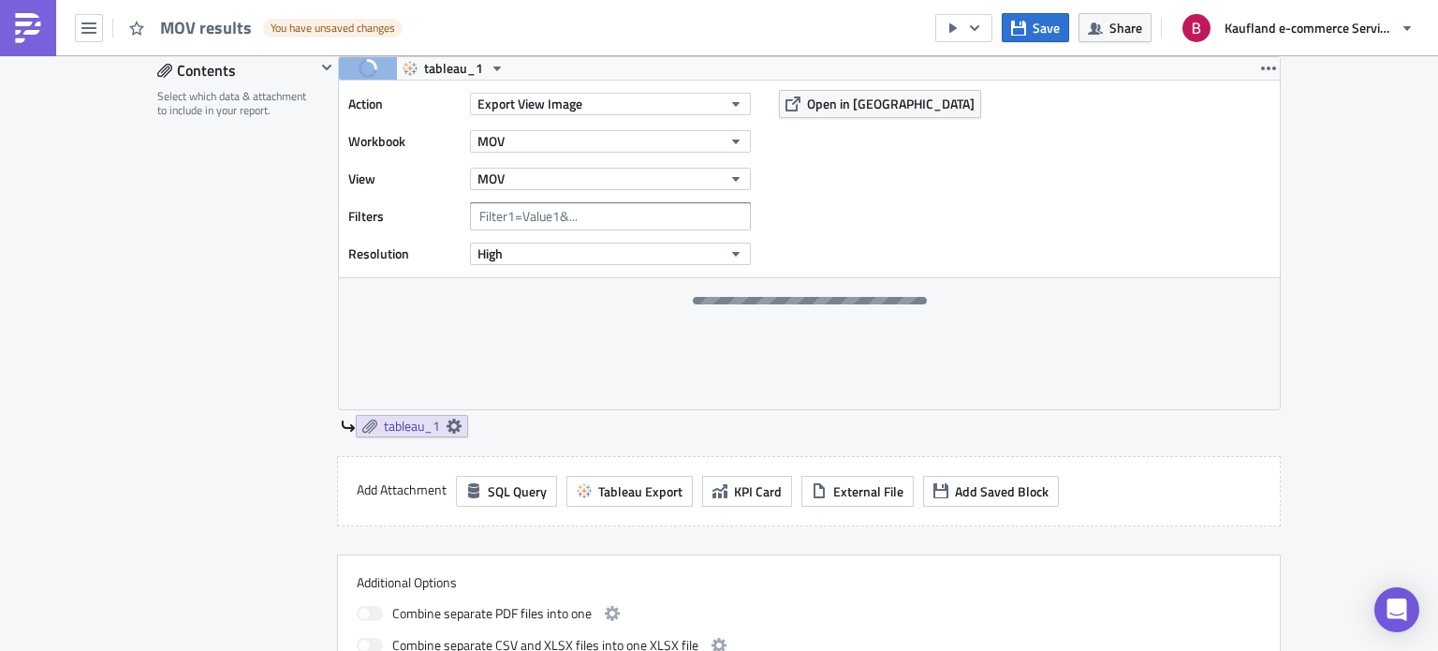
scroll to position [461, 0]
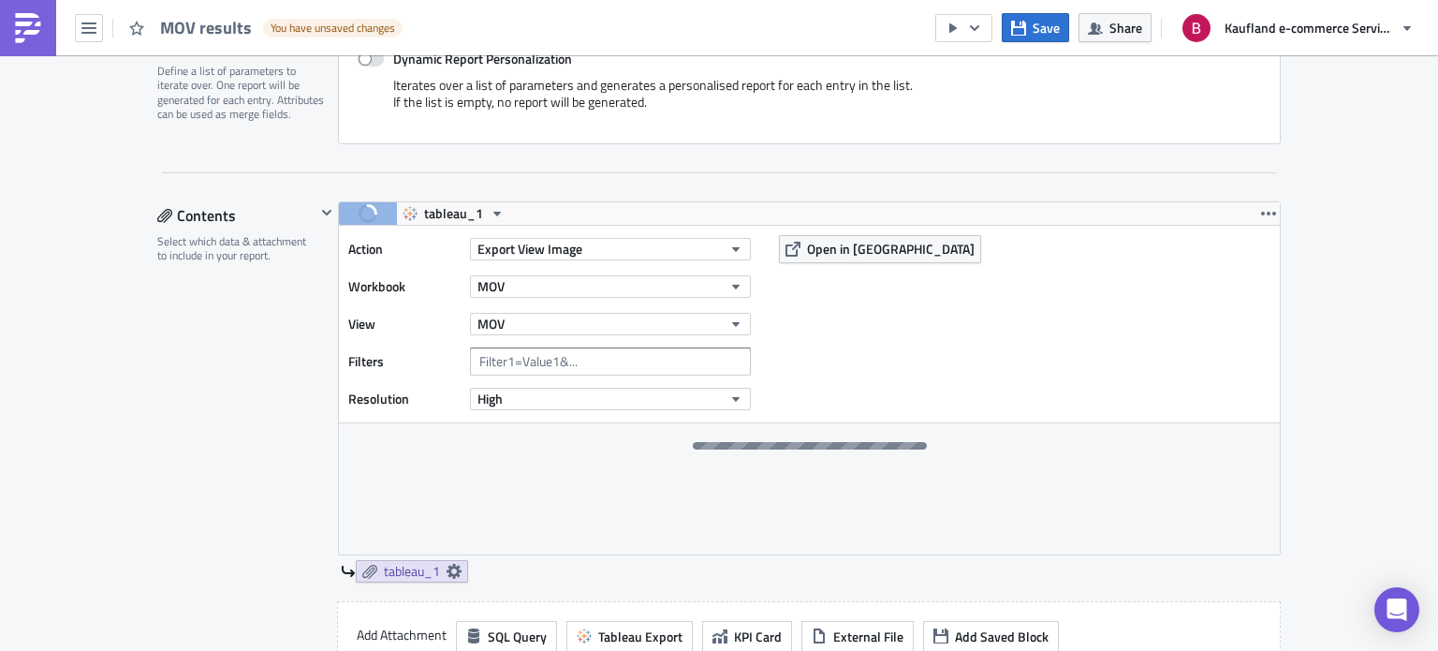
click at [739, 471] on div at bounding box center [809, 488] width 941 height 131
click at [432, 216] on span "tableau_1" at bounding box center [453, 213] width 59 height 22
click at [441, 235] on div "tableau_1" at bounding box center [487, 241] width 134 height 19
click at [850, 239] on span "Open in Tableau" at bounding box center [891, 249] width 168 height 20
click at [387, 569] on span "tableau_1" at bounding box center [412, 571] width 56 height 17
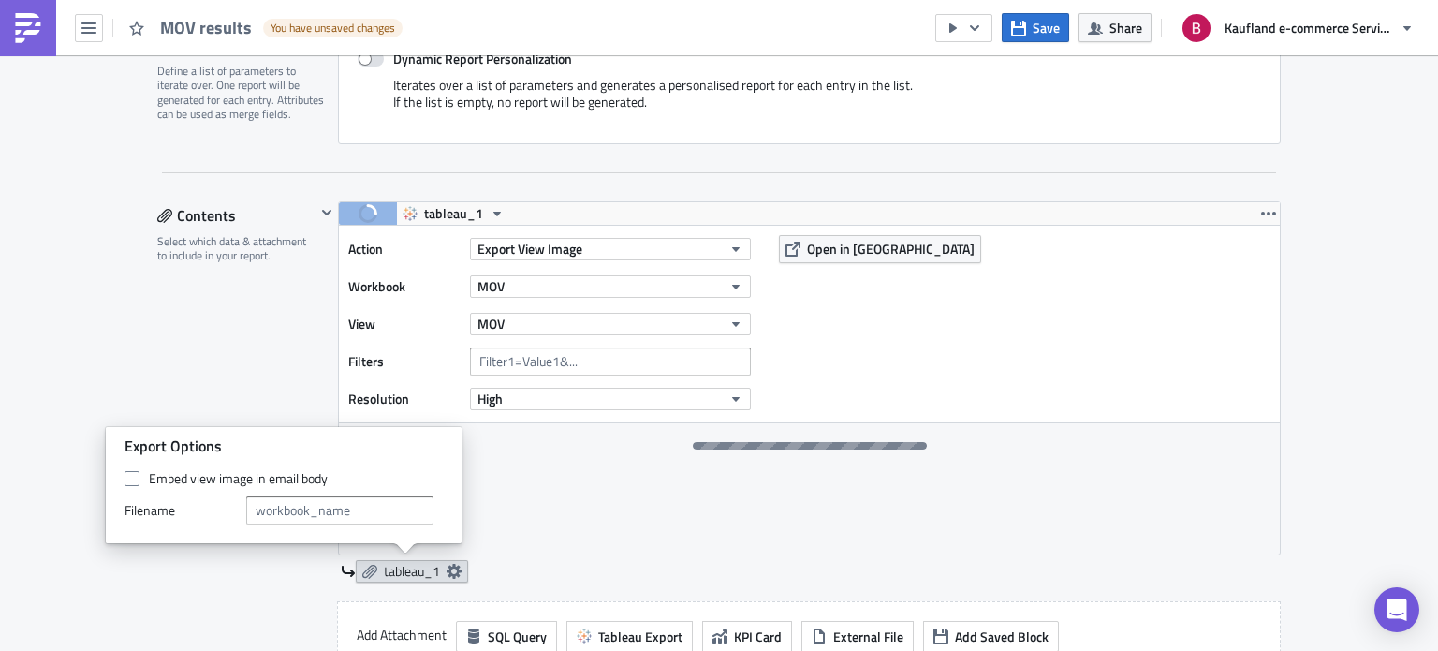
click at [448, 568] on icon at bounding box center [454, 571] width 15 height 15
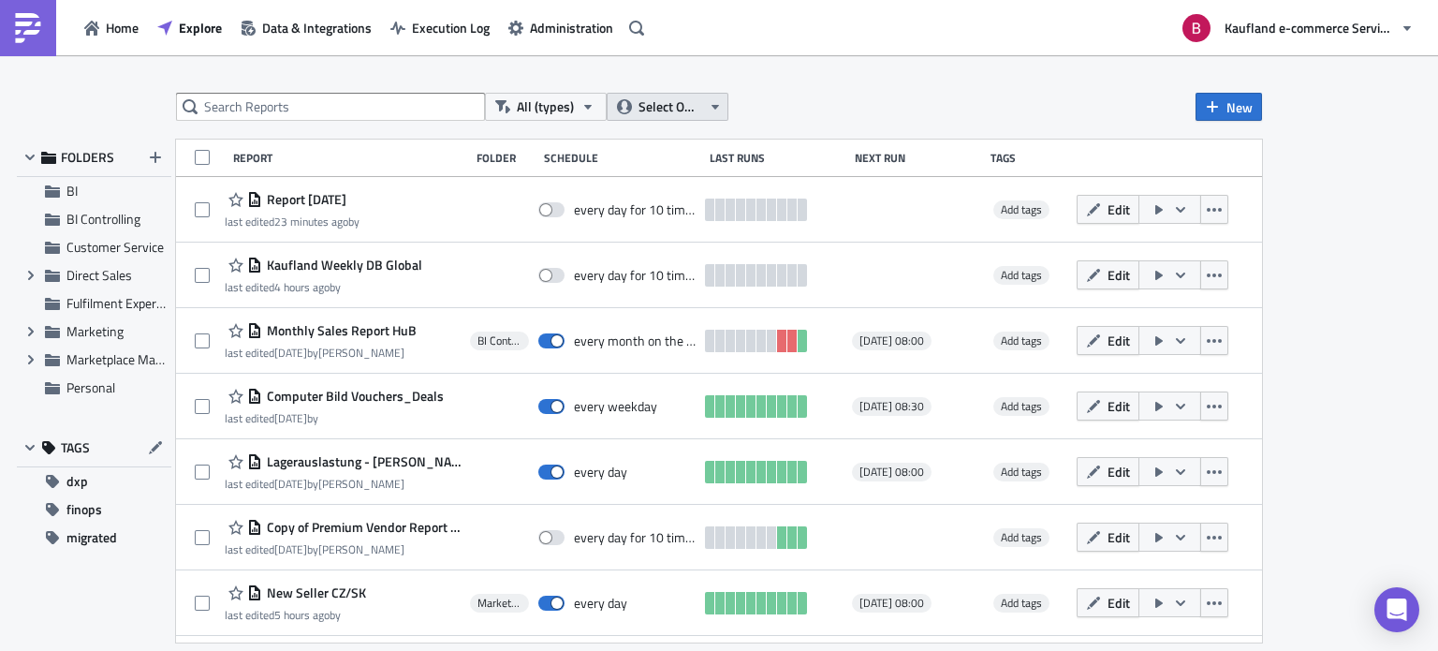
click at [652, 106] on span "Select Owner" at bounding box center [670, 106] width 63 height 21
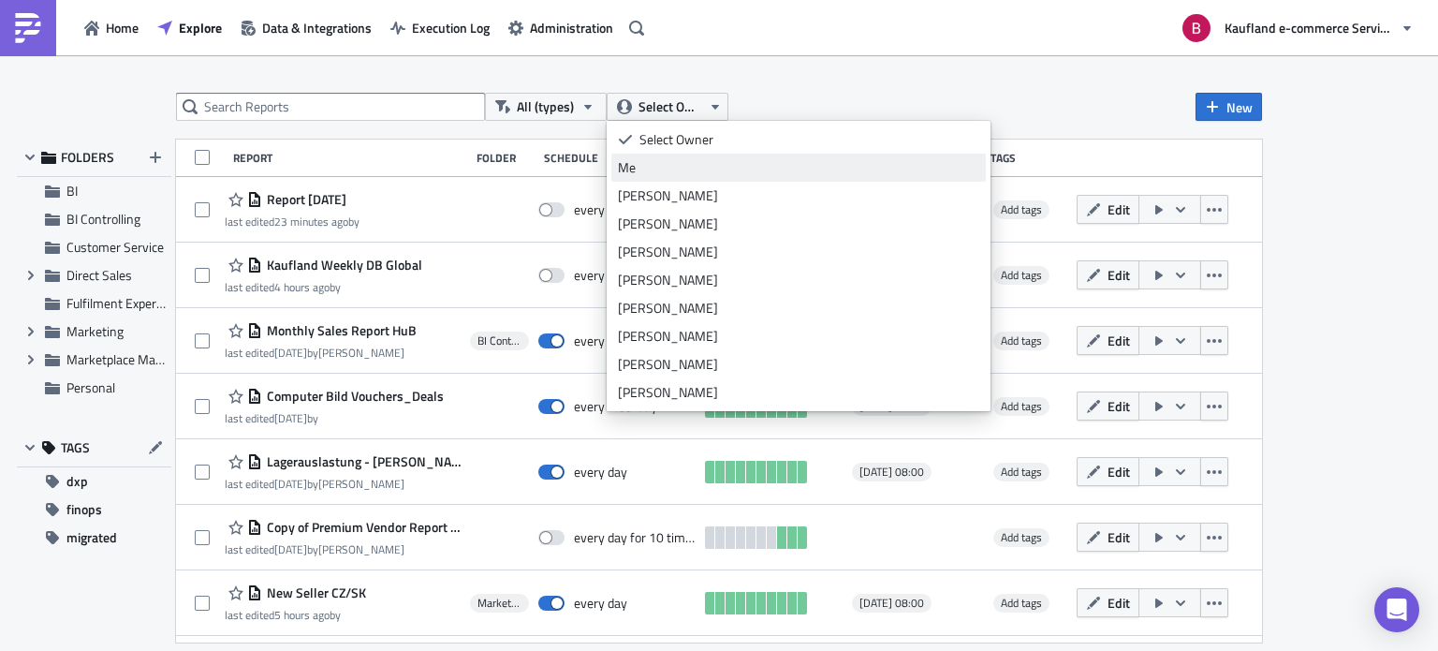
click at [654, 167] on div "Me" at bounding box center [798, 167] width 361 height 19
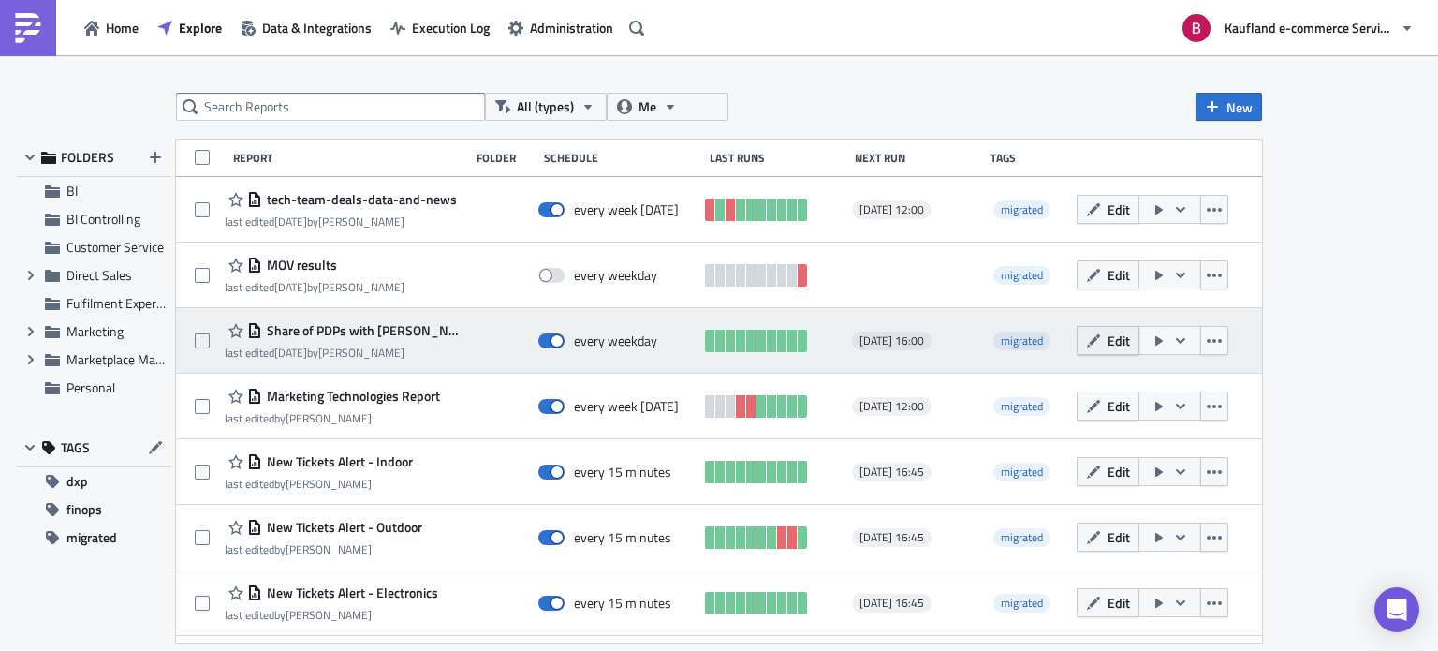
click at [1086, 341] on icon "button" at bounding box center [1093, 340] width 15 height 15
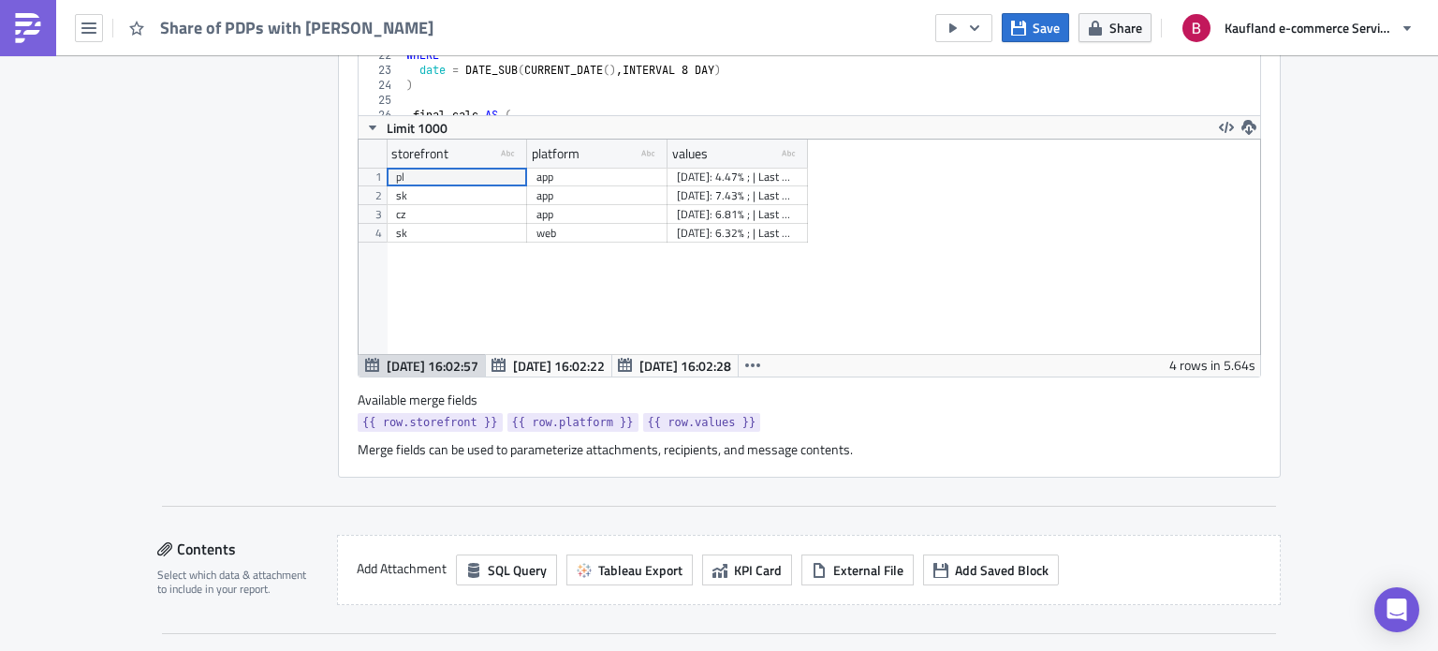
scroll to position [1204, 0]
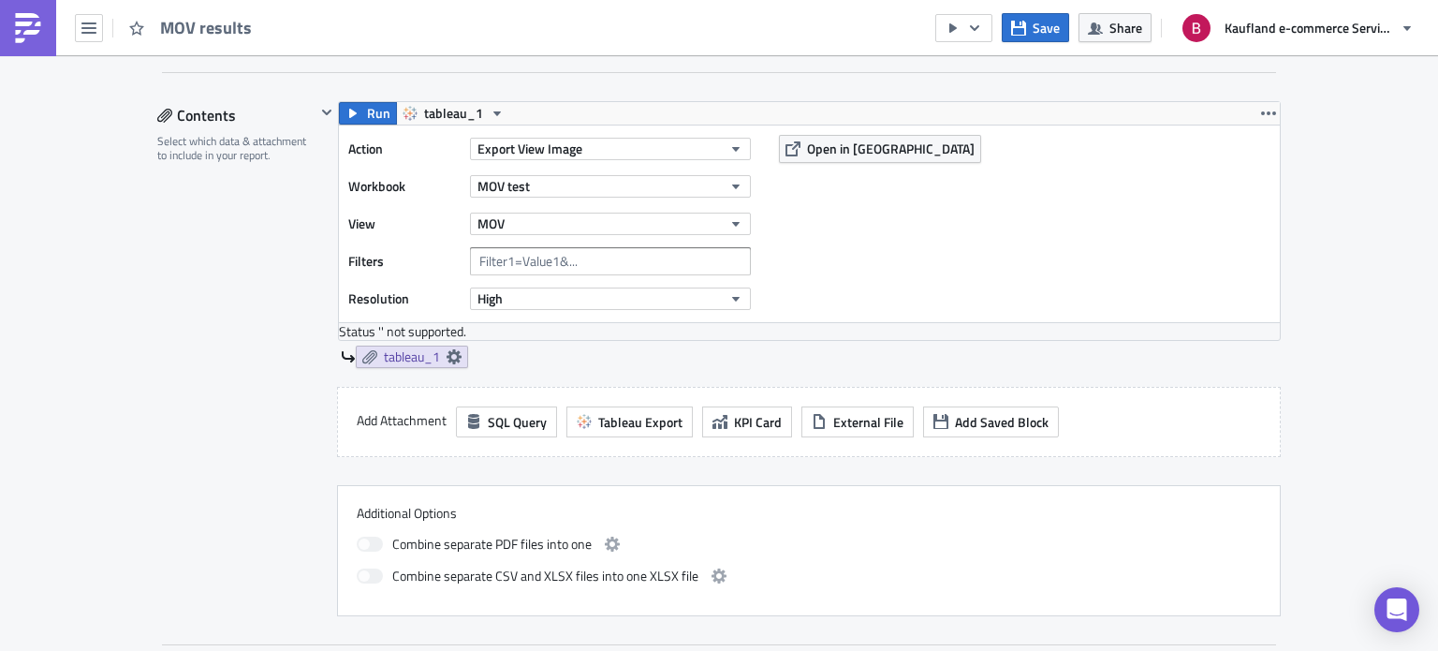
scroll to position [562, 0]
click at [520, 179] on span "MOV test" at bounding box center [503, 185] width 52 height 20
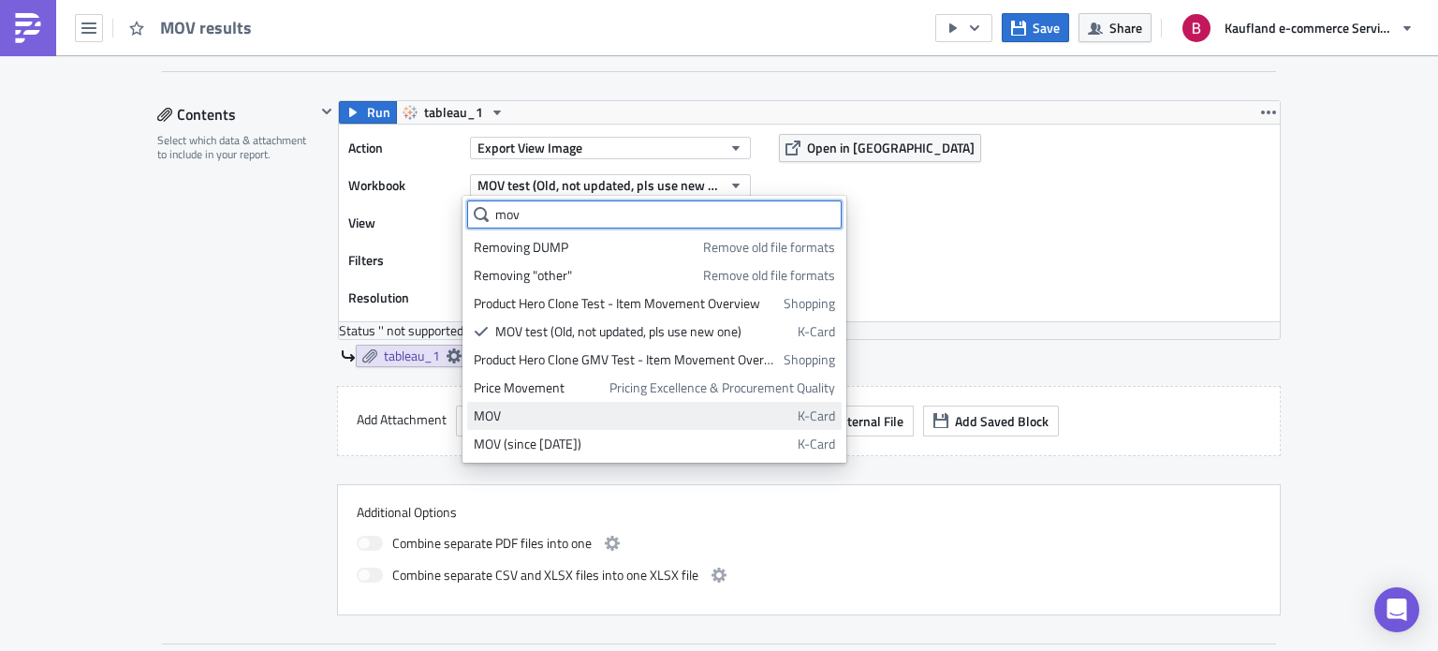
type input "mov"
click at [506, 402] on link "MOV K-Card" at bounding box center [654, 416] width 375 height 28
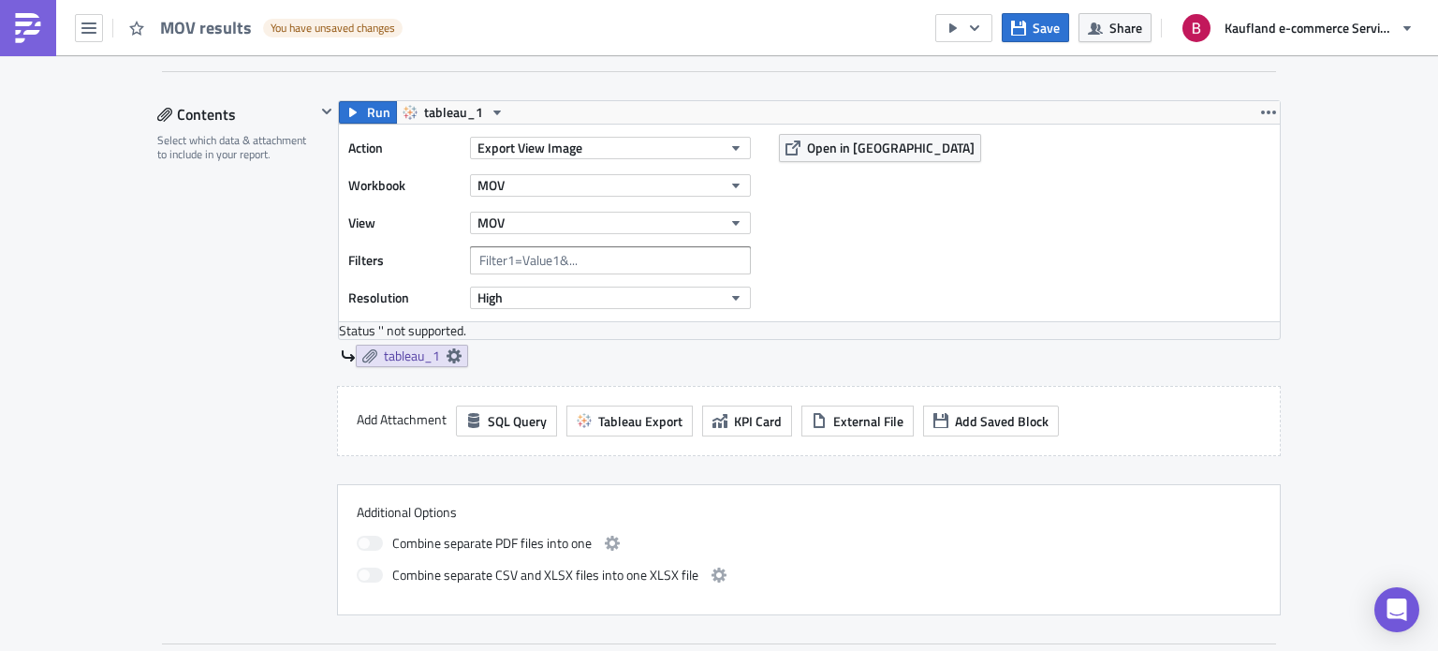
click at [491, 232] on div "MOV" at bounding box center [610, 223] width 281 height 28
click at [483, 216] on span "MOV" at bounding box center [490, 223] width 27 height 20
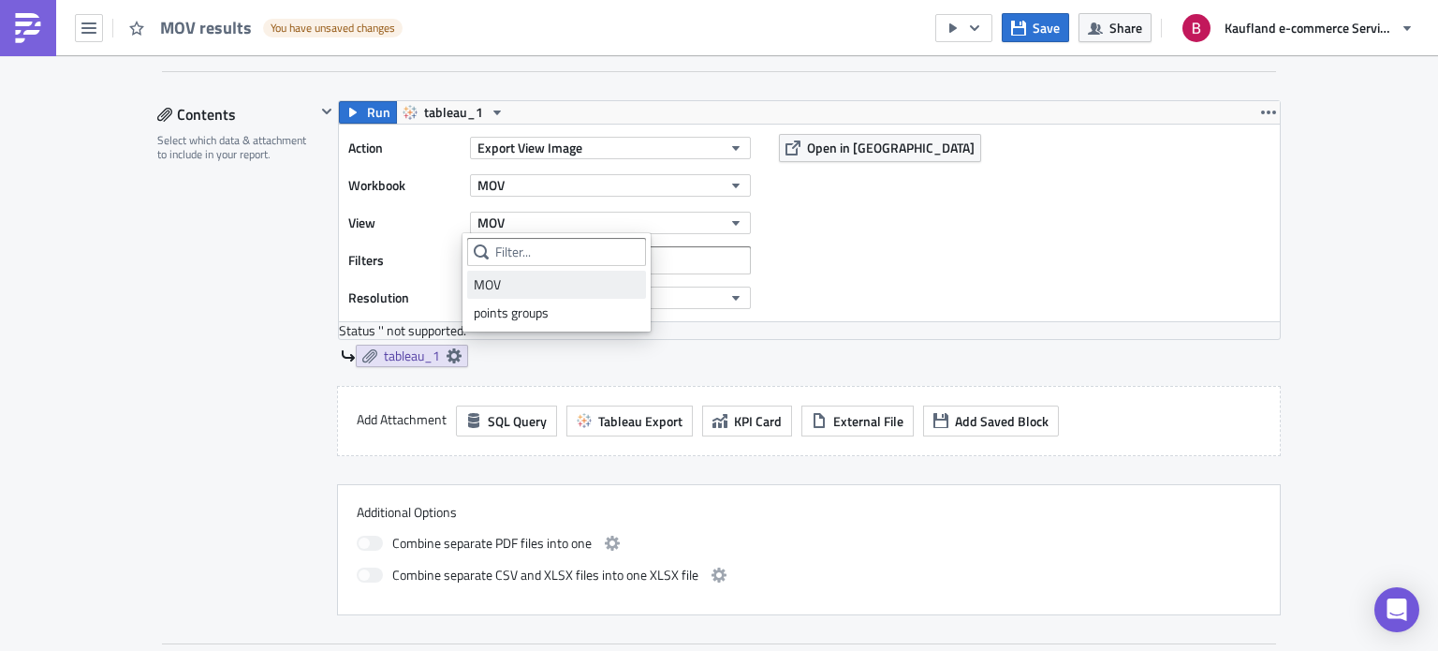
click at [486, 275] on div "MOV" at bounding box center [557, 284] width 166 height 19
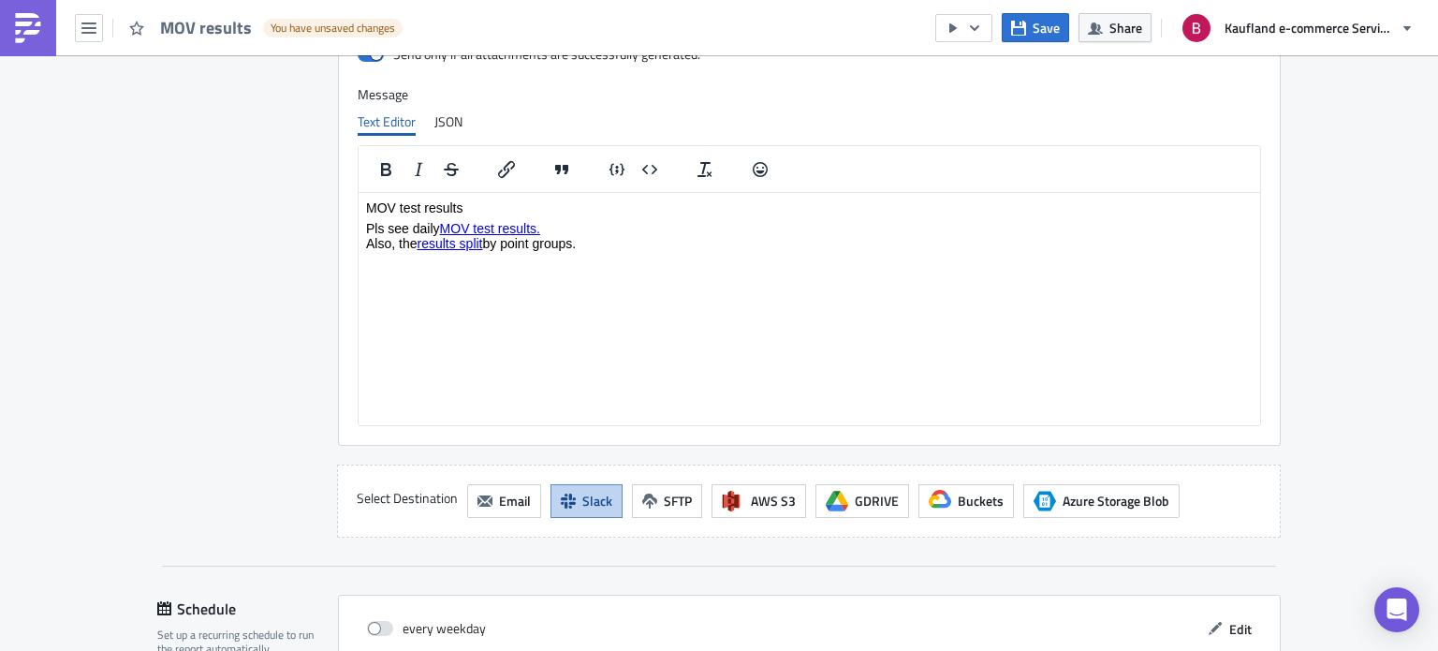
scroll to position [1489, 0]
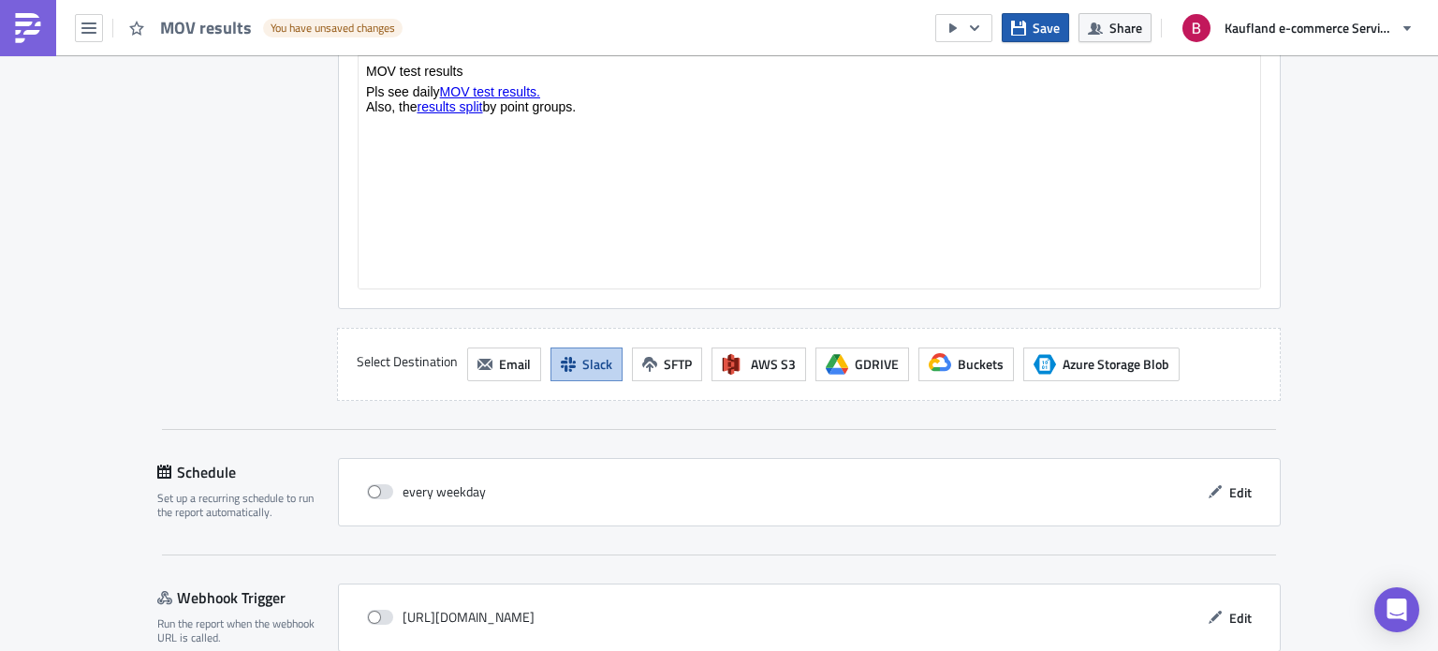
click at [1042, 24] on span "Save" at bounding box center [1046, 28] width 27 height 20
click at [981, 31] on icon "button" at bounding box center [974, 28] width 15 height 15
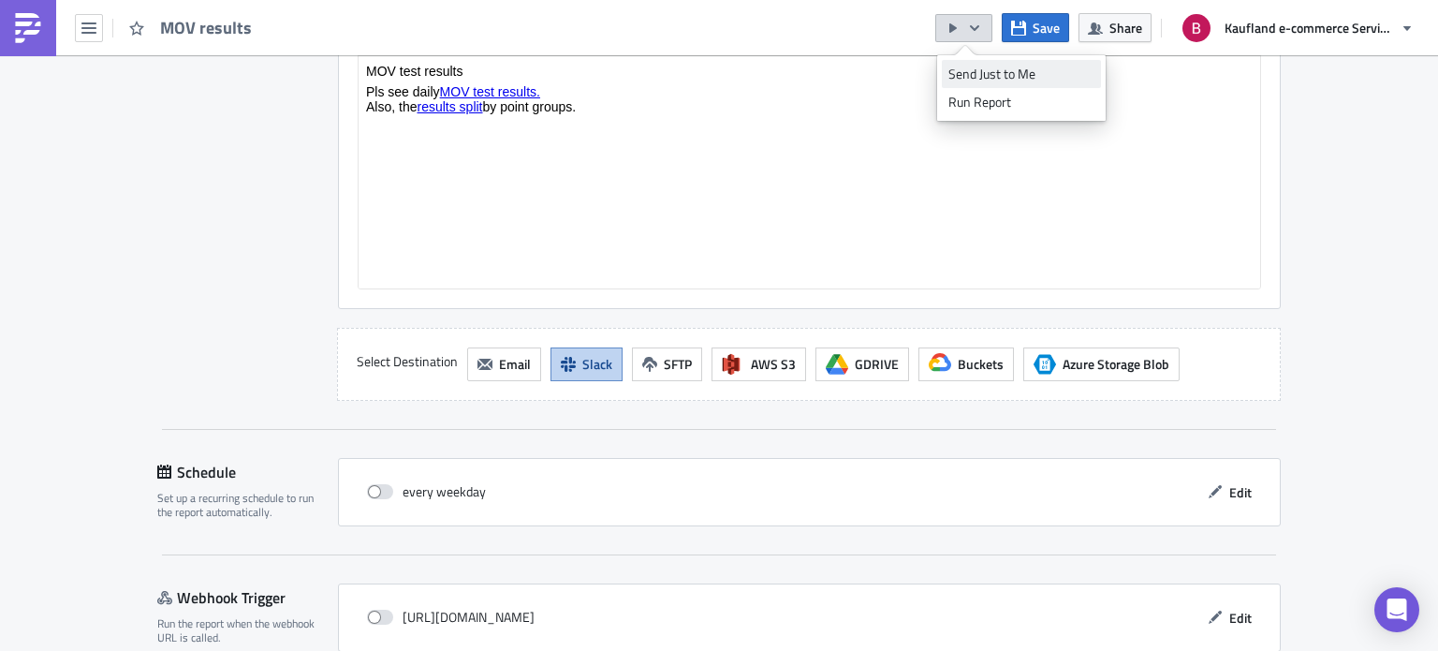
click at [961, 81] on div "Send Just to Me" at bounding box center [1021, 74] width 146 height 19
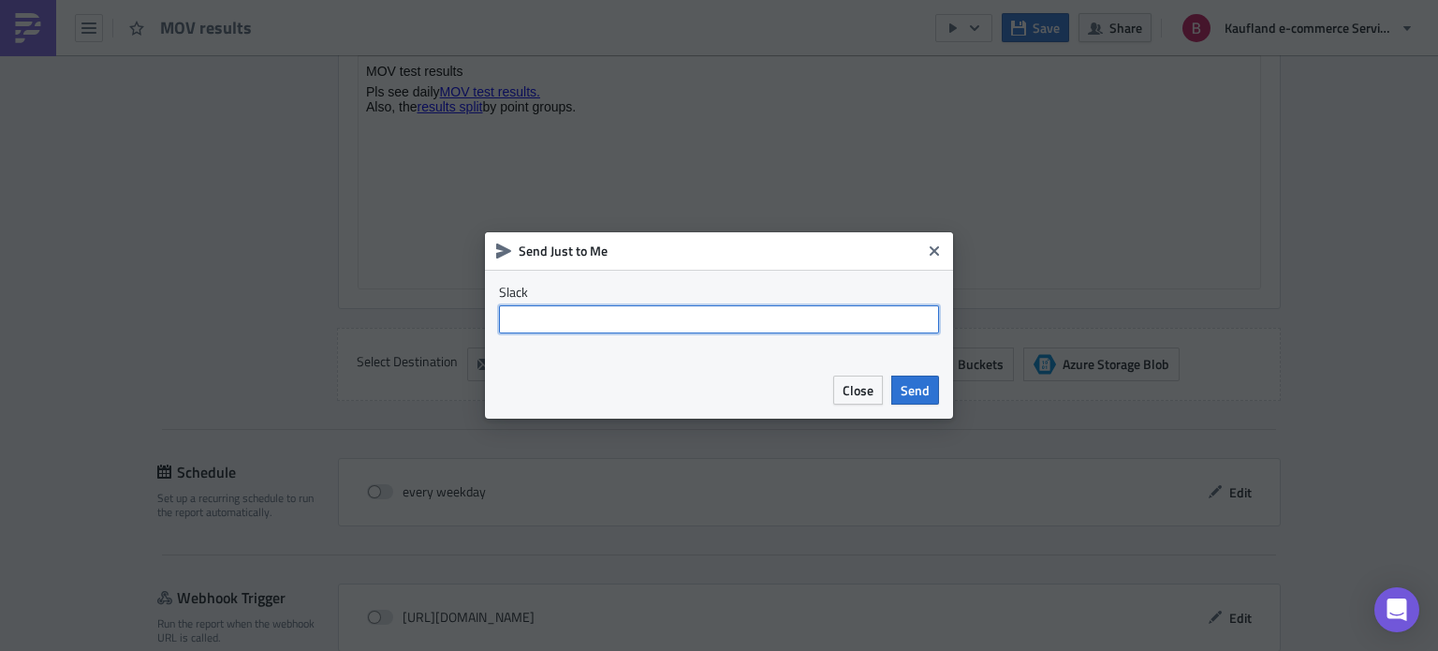
click at [554, 325] on input "text" at bounding box center [719, 319] width 440 height 28
type input "@brayan.luque"
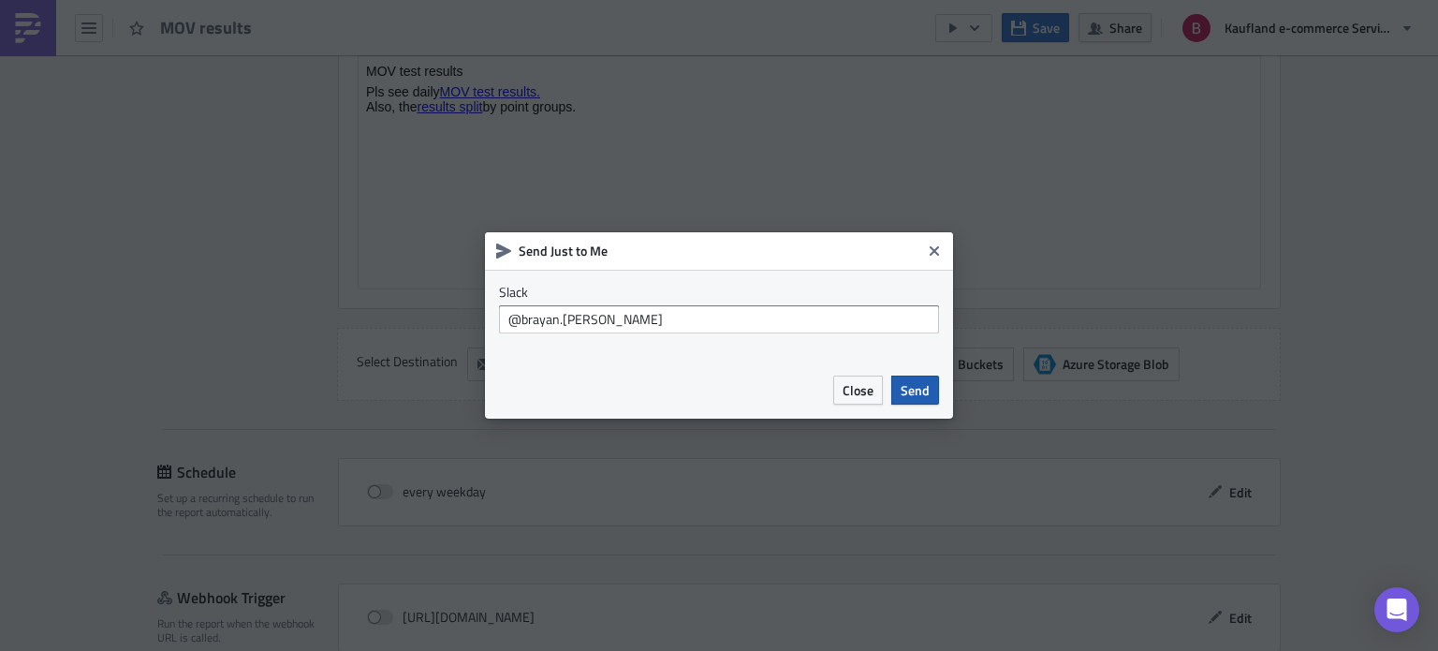
click at [914, 394] on span "Send" at bounding box center [915, 390] width 29 height 20
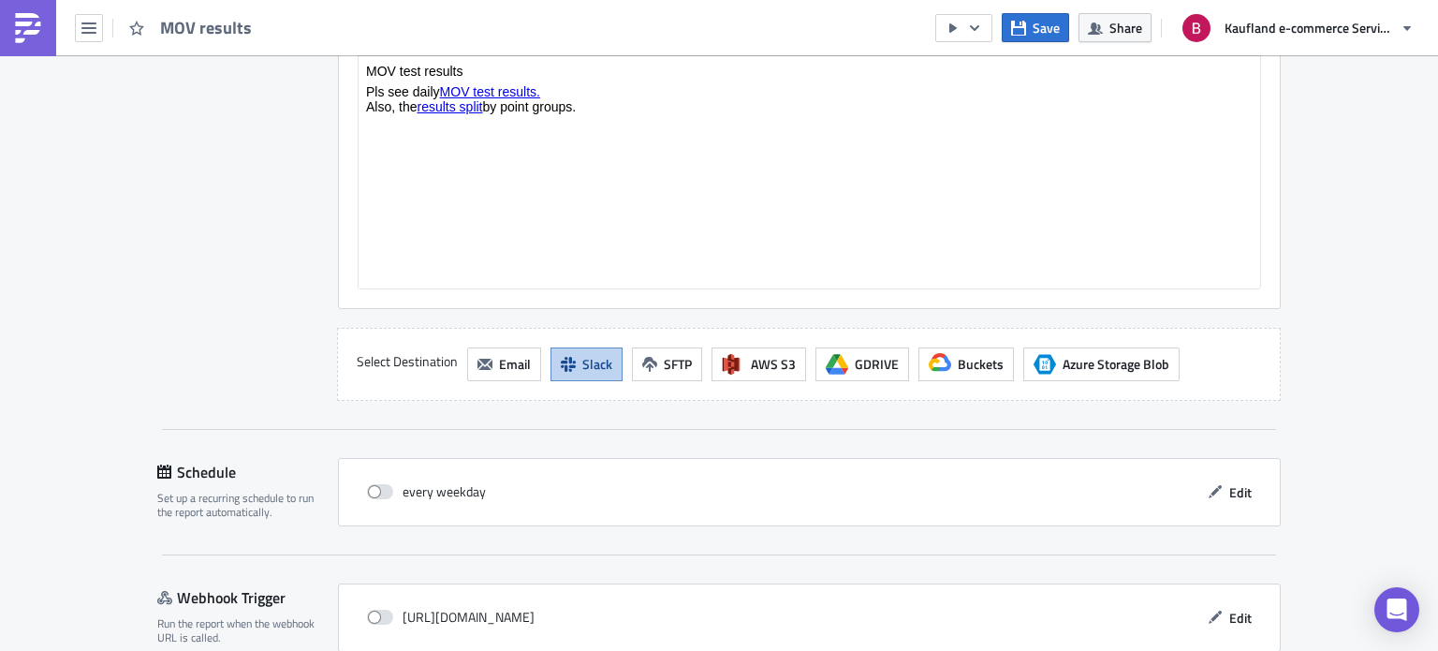
scroll to position [1578, 0]
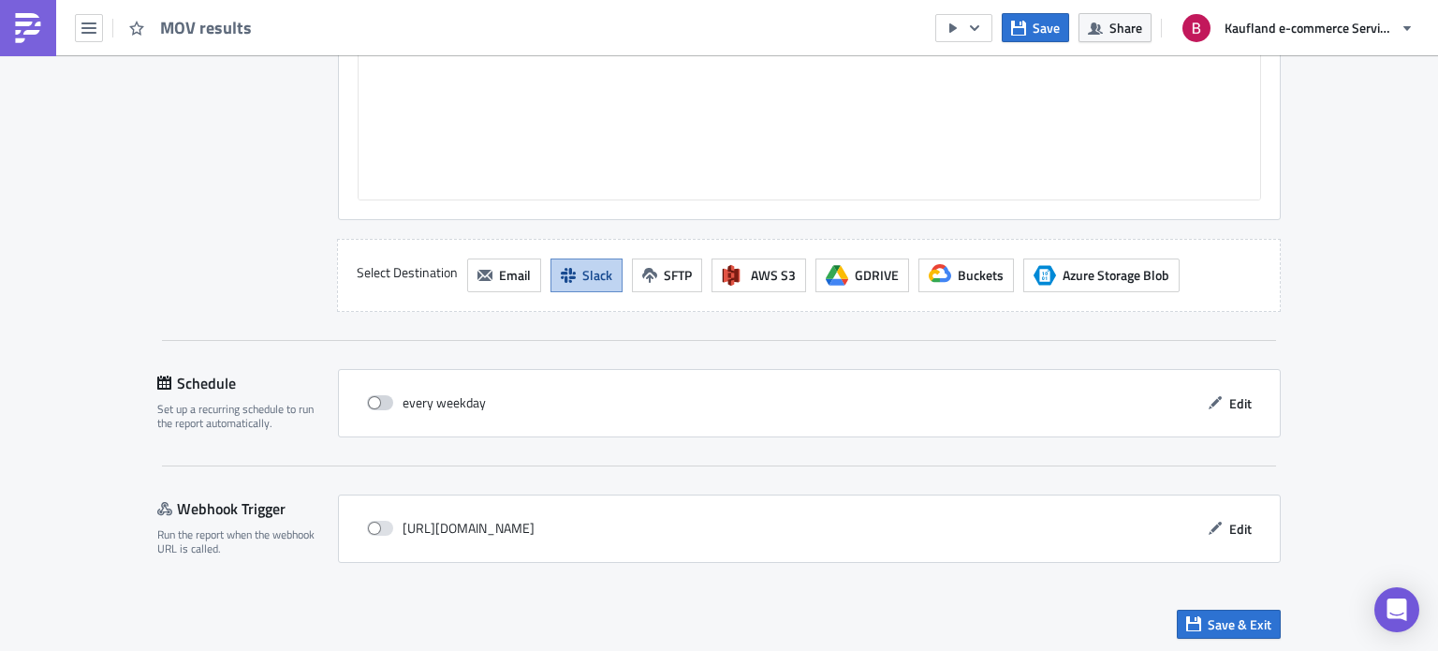
click at [367, 398] on span at bounding box center [380, 402] width 26 height 15
click at [371, 398] on input "checkbox" at bounding box center [377, 403] width 12 height 12
checkbox input "true"
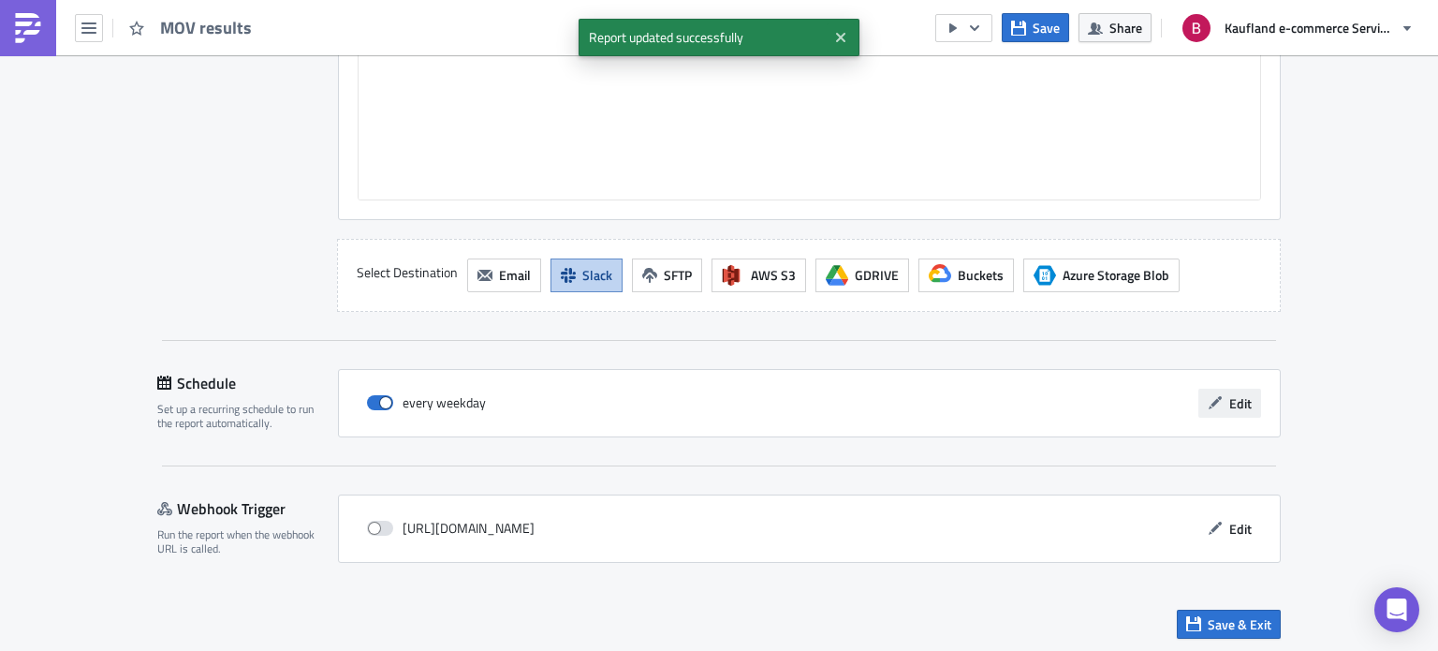
click at [1237, 403] on span "Edit" at bounding box center [1240, 403] width 22 height 20
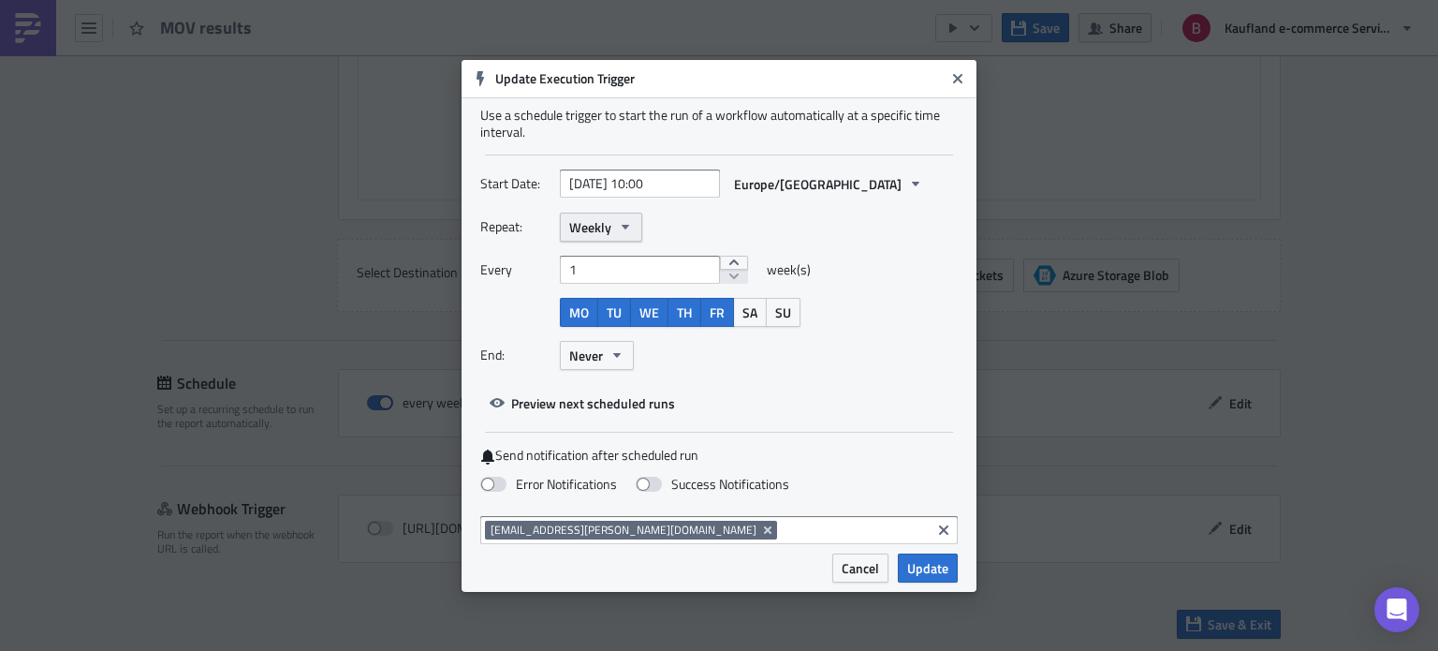
click at [588, 228] on span "Weekly" at bounding box center [590, 227] width 42 height 20
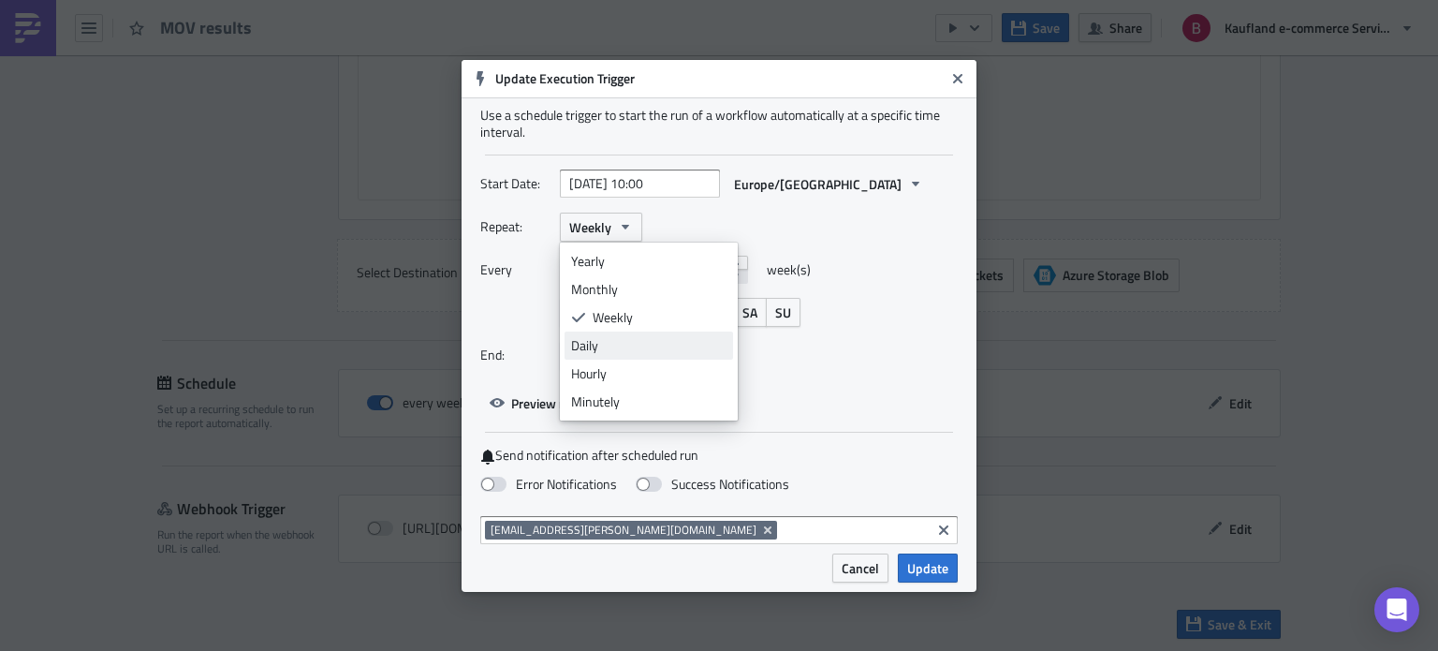
click at [584, 349] on div "Daily" at bounding box center [648, 345] width 155 height 19
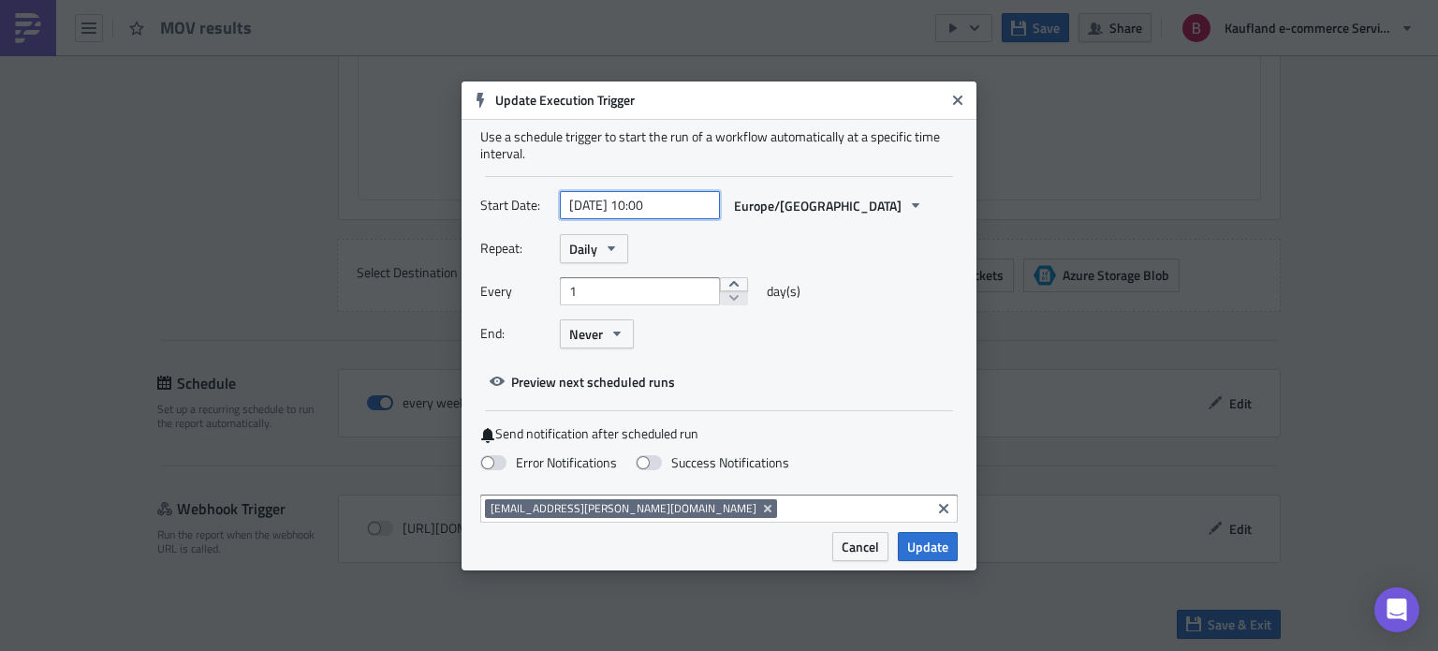
select select "4"
select select "2025"
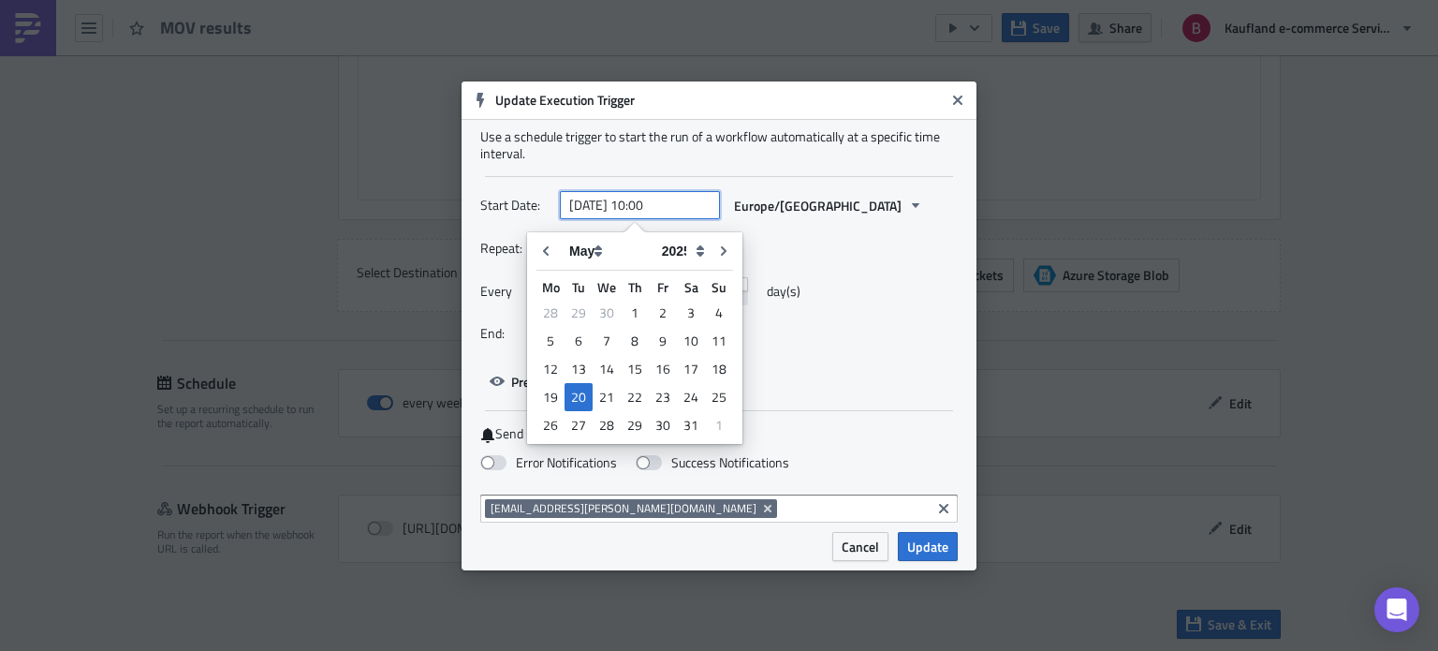
click at [659, 200] on input "2025-05-20 10:00" at bounding box center [640, 205] width 160 height 28
type input "2025-05-20 09:00"
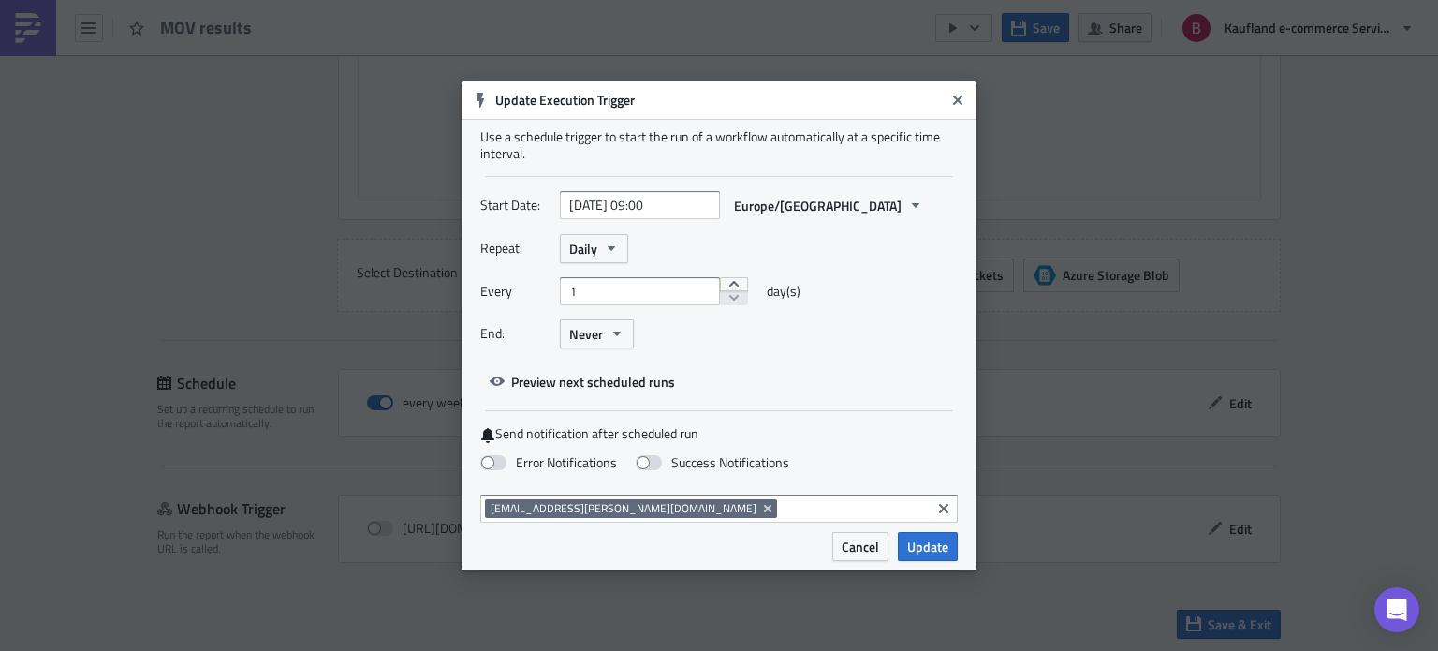
click at [874, 234] on div "Repeat: Daily" at bounding box center [718, 248] width 477 height 29
click at [916, 542] on span "Update" at bounding box center [927, 546] width 41 height 20
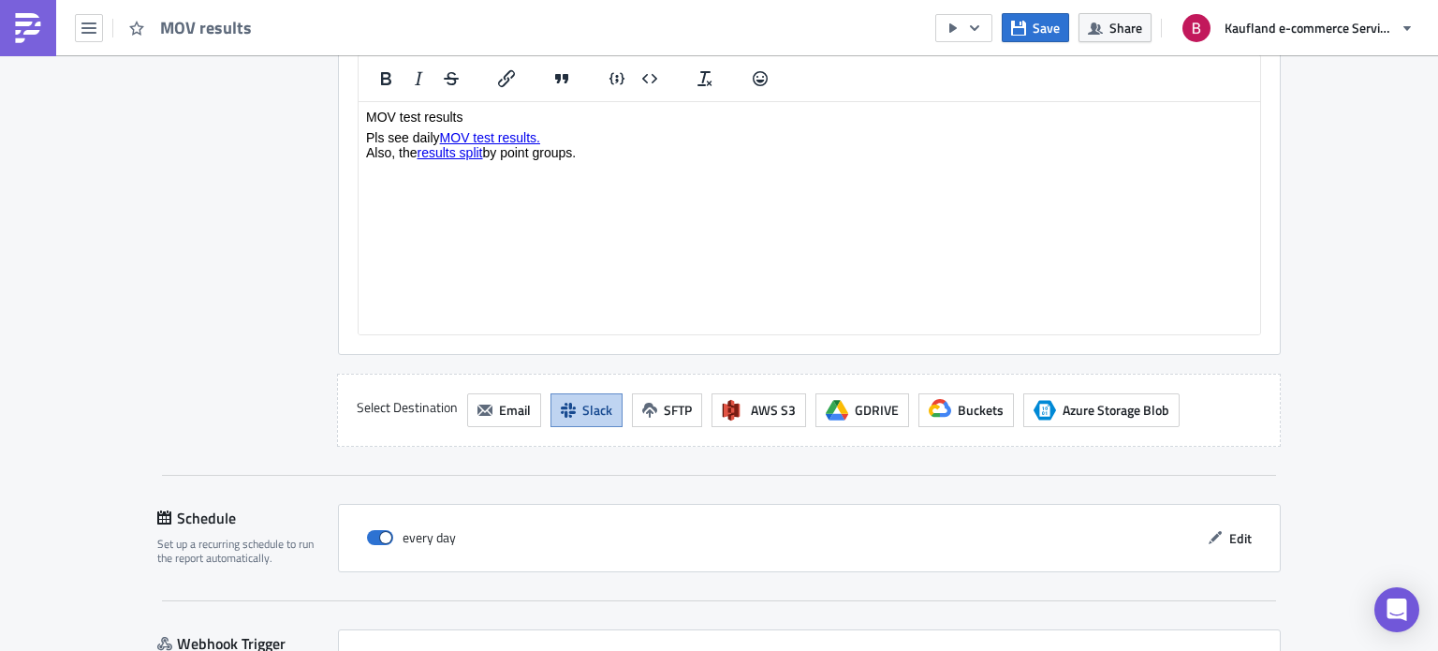
scroll to position [1444, 0]
click at [1023, 29] on icon "button" at bounding box center [1018, 28] width 15 height 15
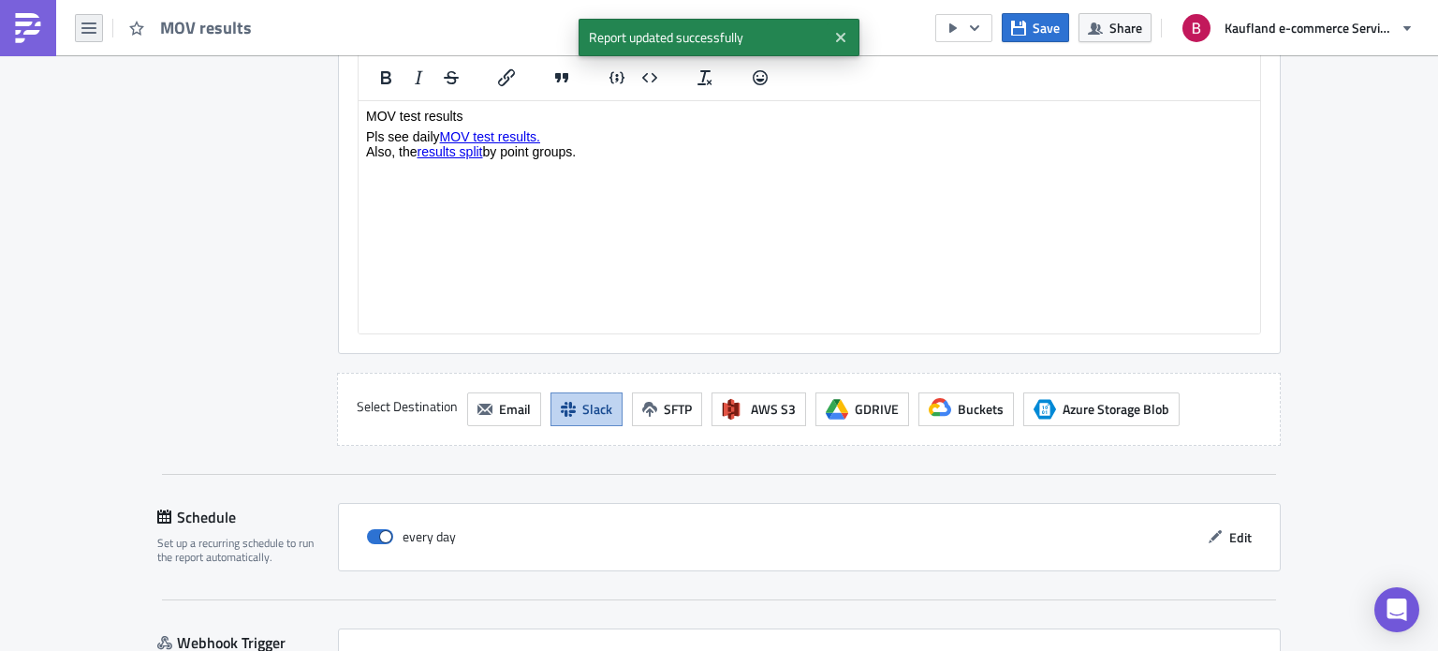
click at [96, 33] on button "button" at bounding box center [89, 28] width 28 height 28
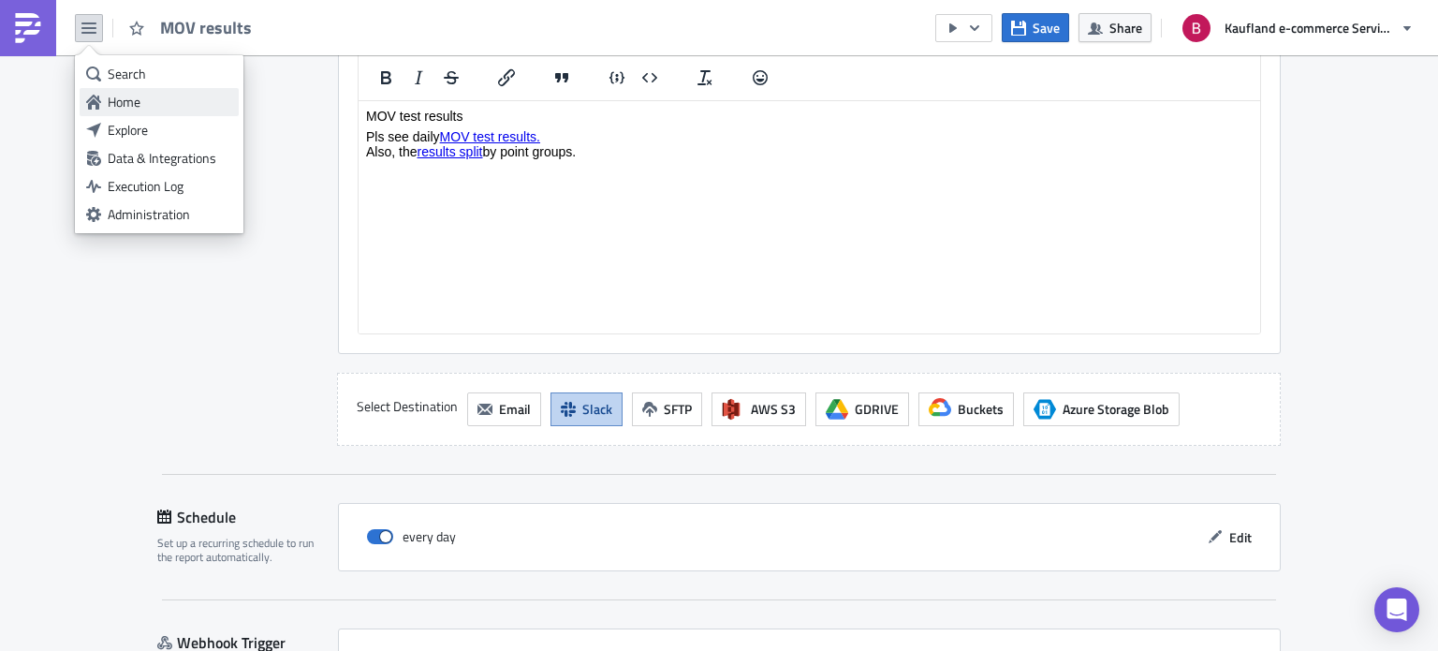
click at [146, 114] on link "Home" at bounding box center [159, 102] width 159 height 28
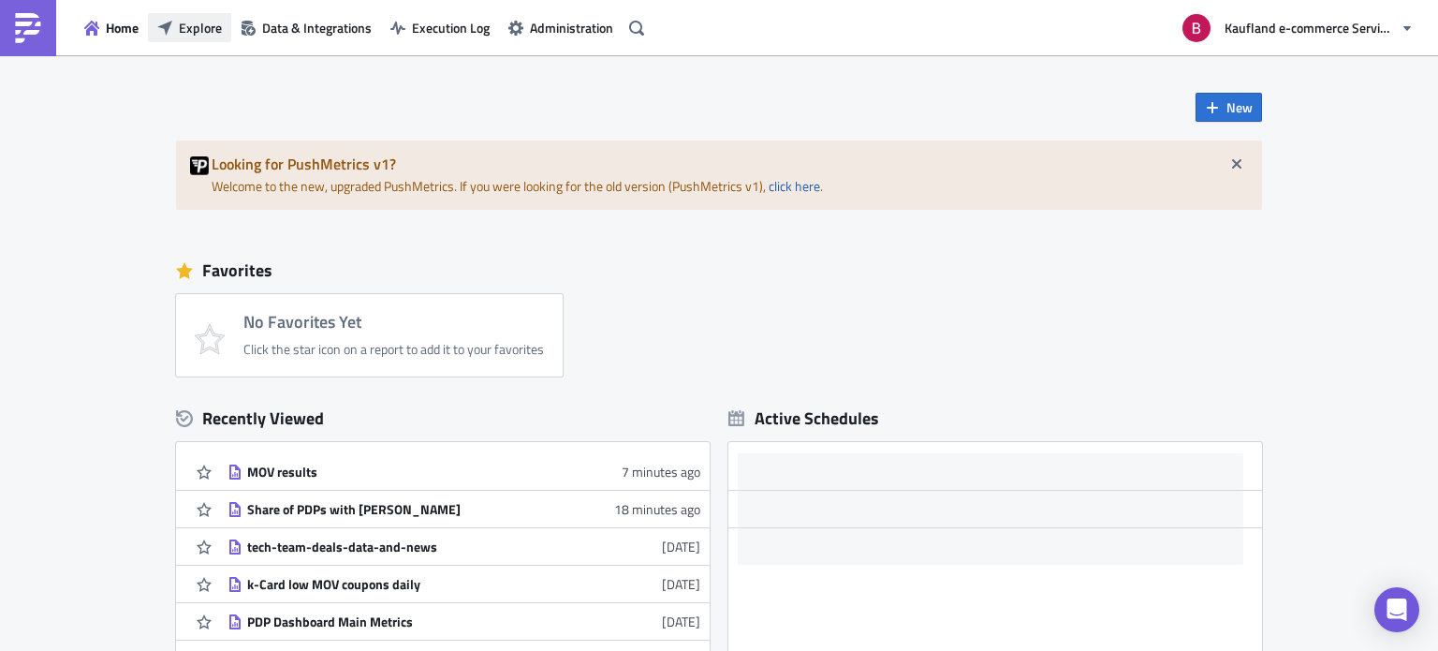
click at [202, 34] on span "Explore" at bounding box center [200, 28] width 43 height 20
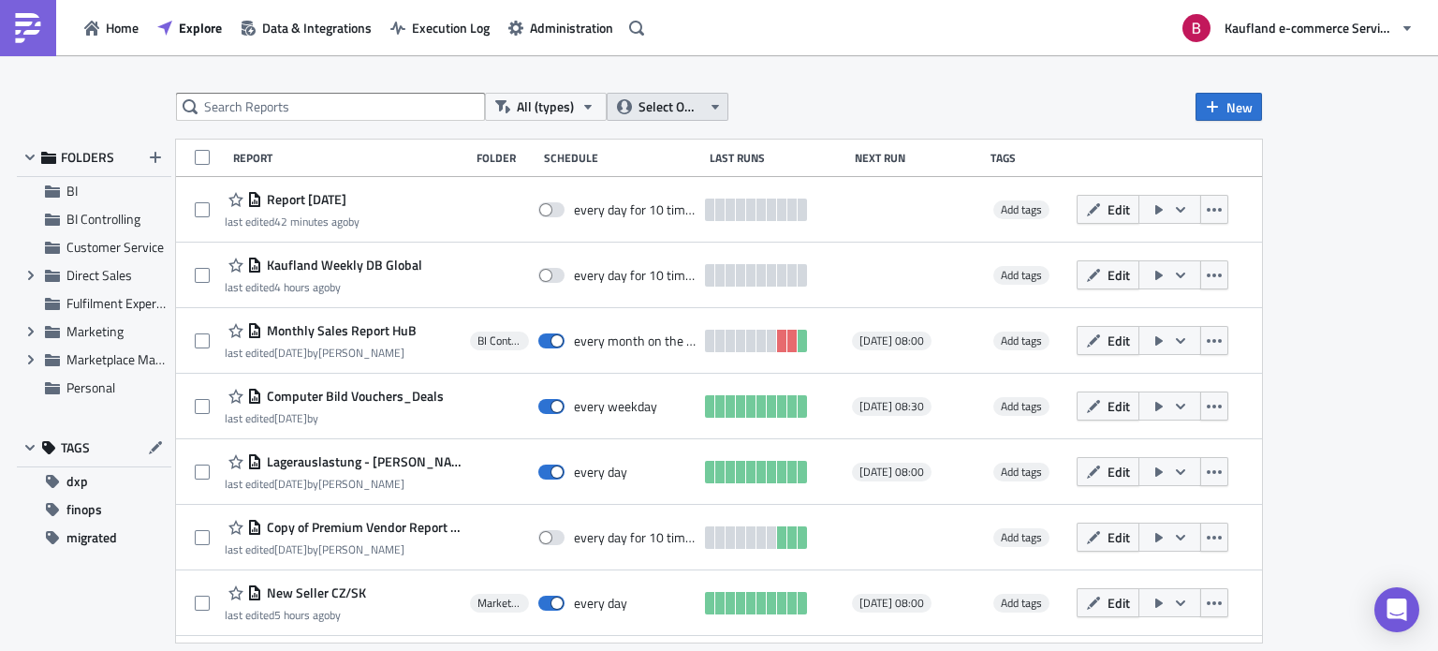
click at [677, 117] on button "Select Owner" at bounding box center [668, 107] width 122 height 28
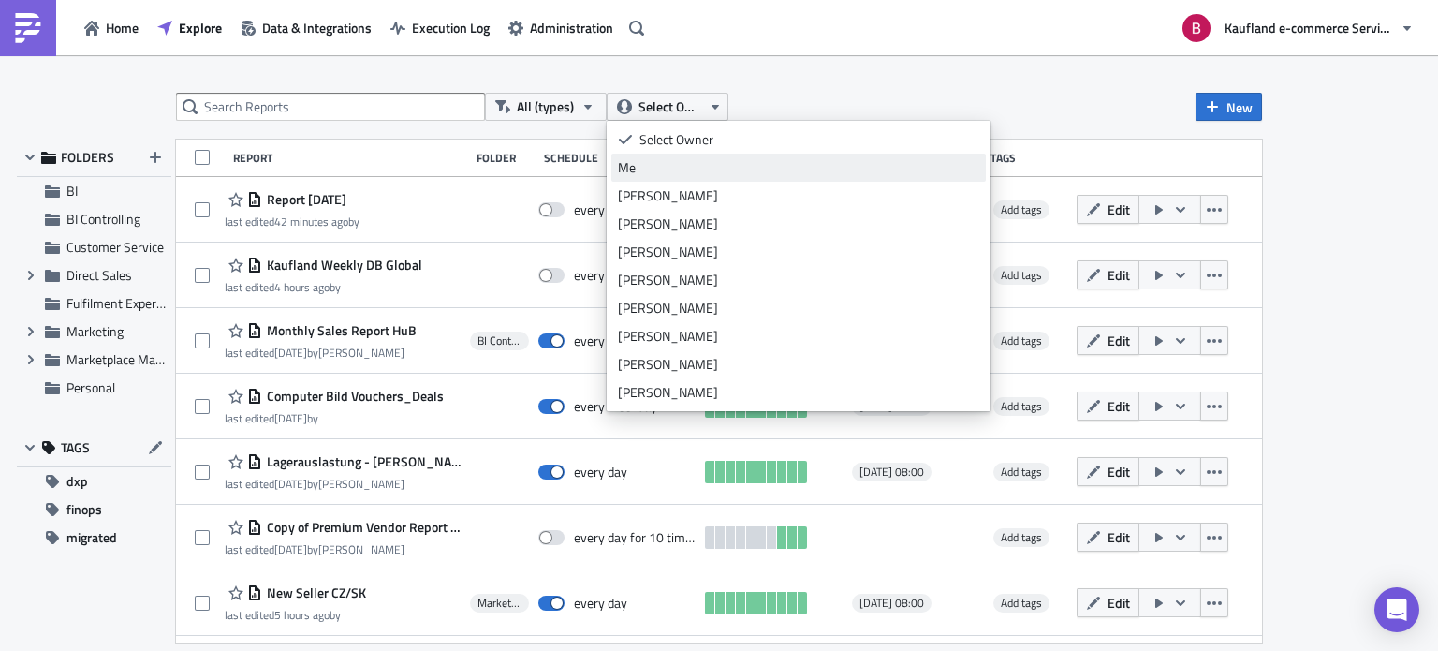
click at [655, 172] on div "Me" at bounding box center [798, 167] width 361 height 19
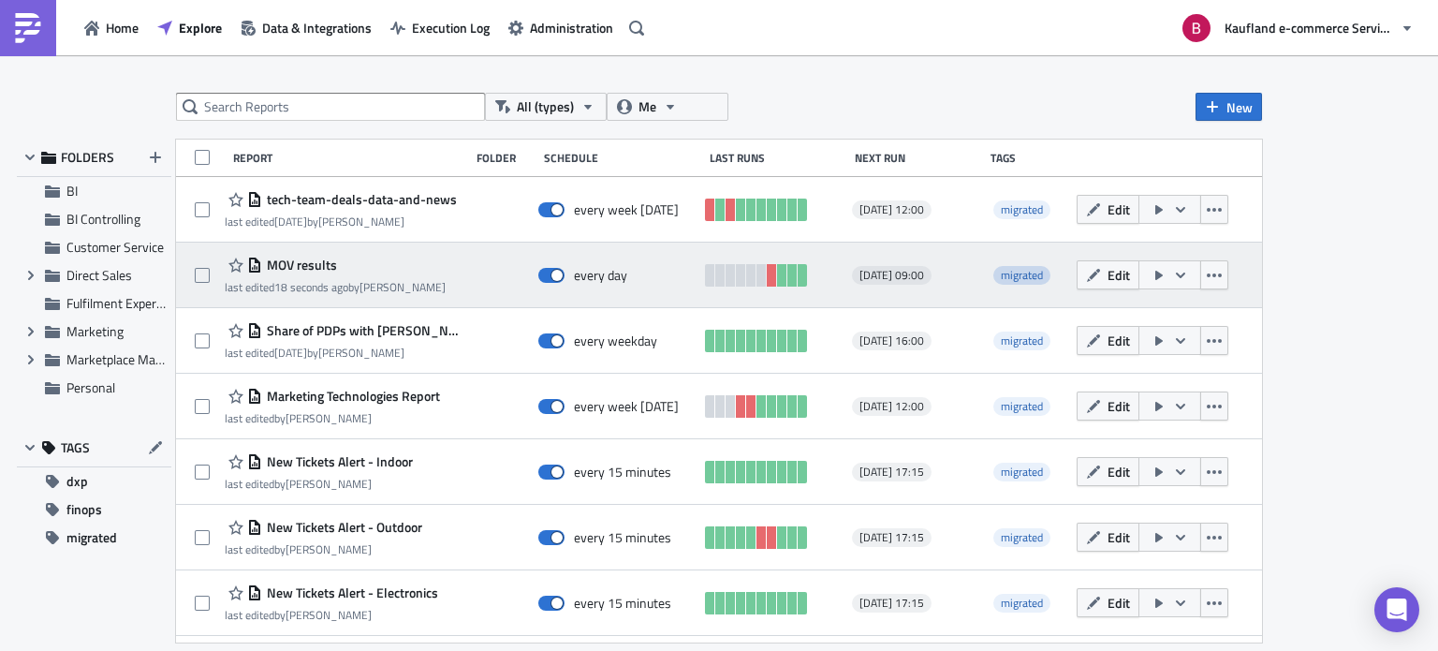
click at [1004, 275] on span "migrated" at bounding box center [1022, 275] width 42 height 18
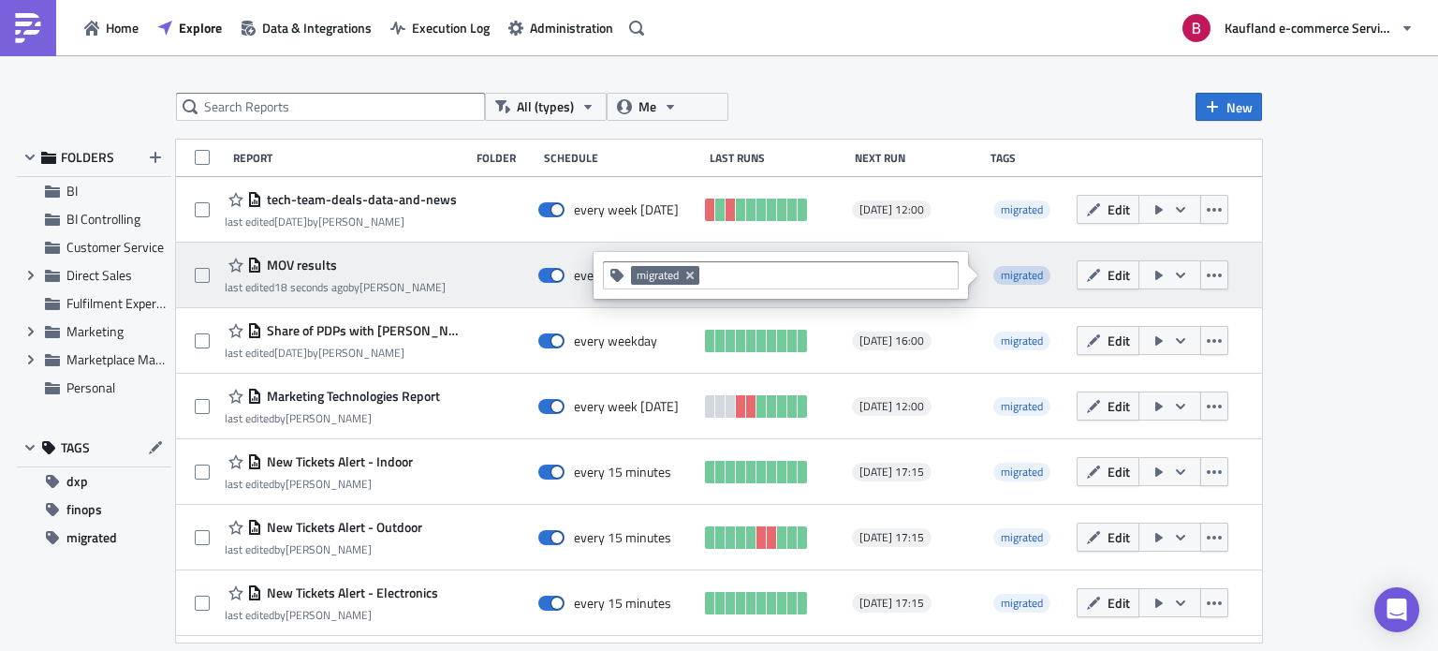
click at [1004, 275] on span "migrated" at bounding box center [1022, 275] width 42 height 18
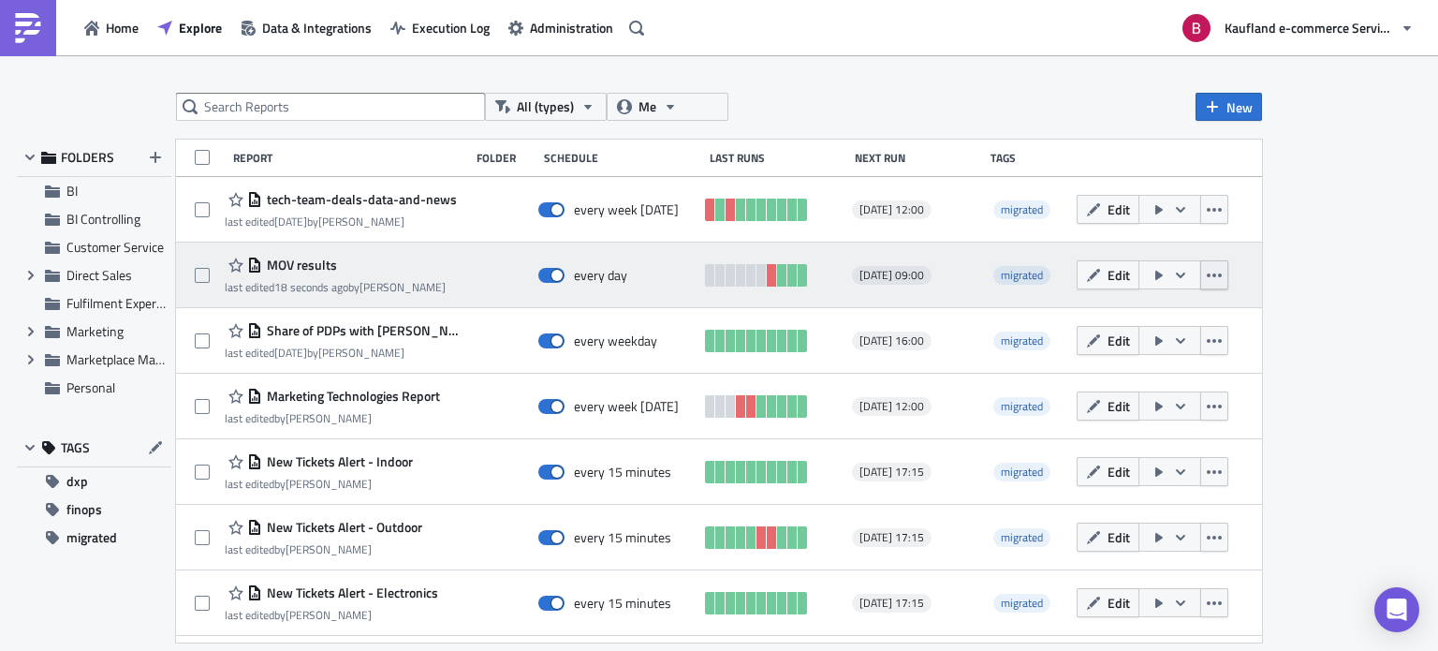
click at [1200, 276] on button "button" at bounding box center [1214, 274] width 28 height 29
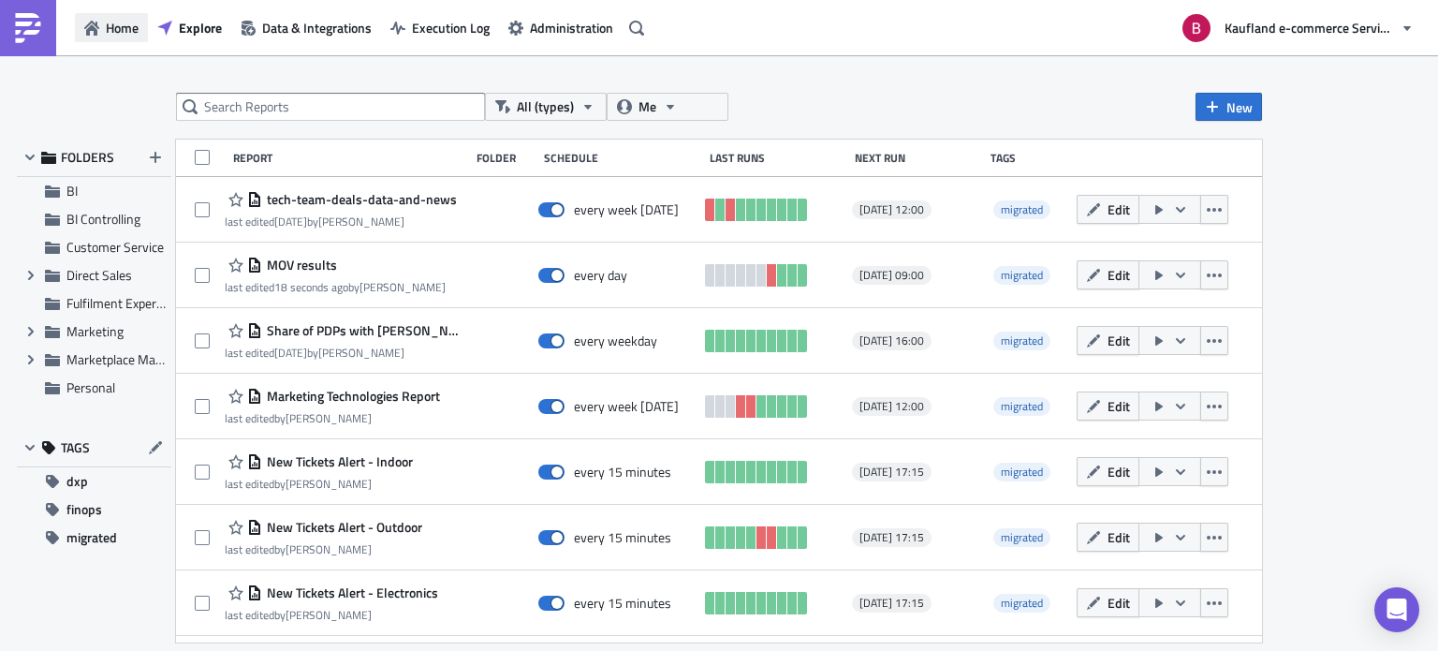
click at [130, 41] on button "Home" at bounding box center [111, 27] width 73 height 29
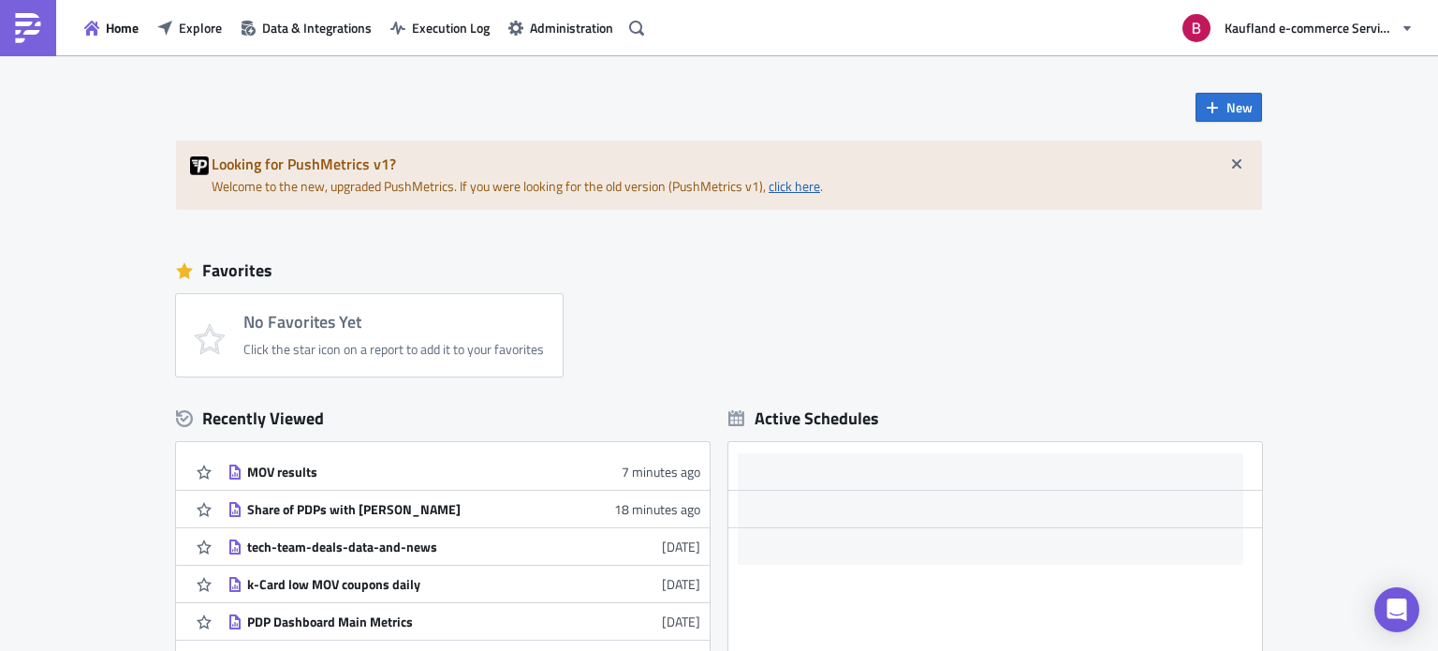
click at [769, 186] on link "click here" at bounding box center [794, 186] width 51 height 20
